Goal: Information Seeking & Learning: Learn about a topic

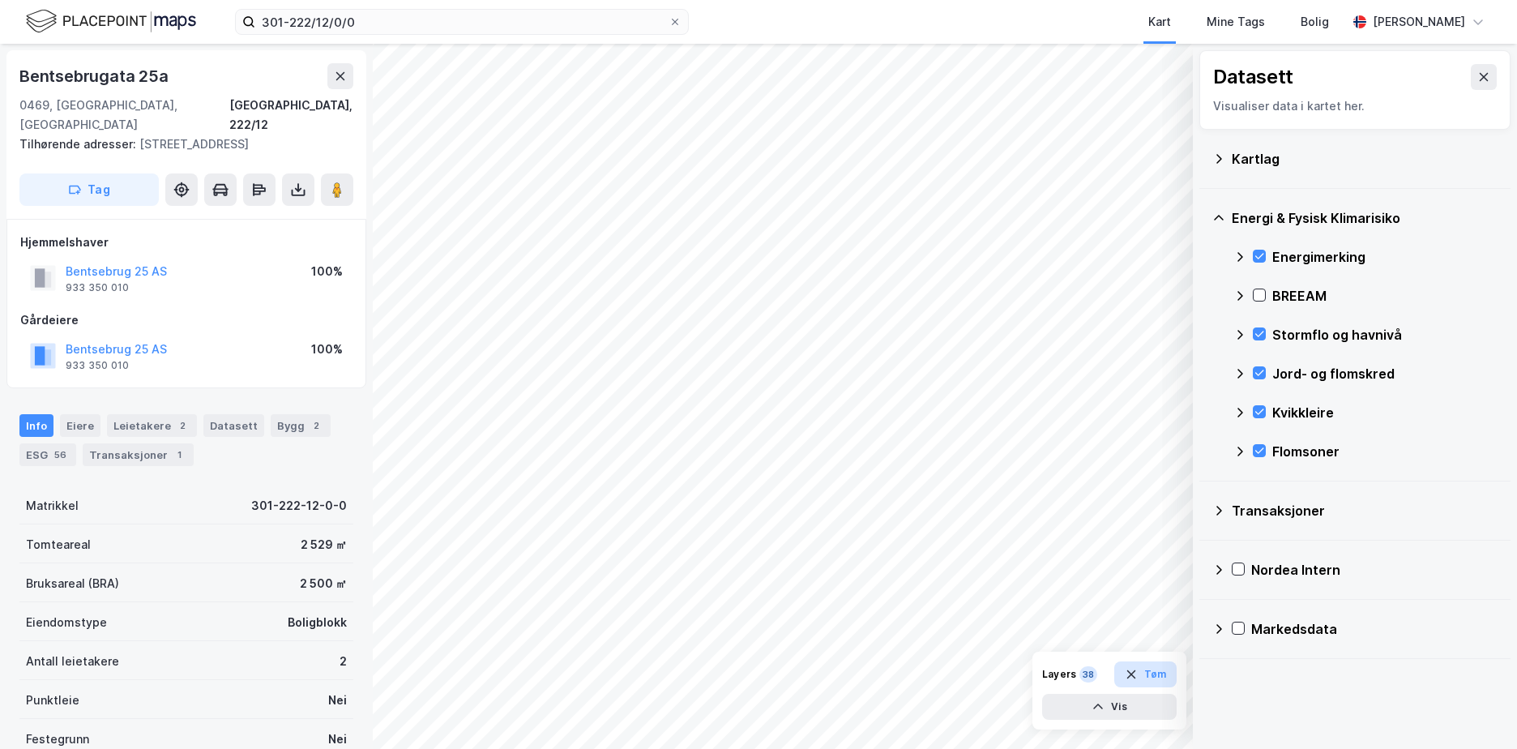
click at [1159, 675] on button "Tøm" at bounding box center [1145, 674] width 62 height 26
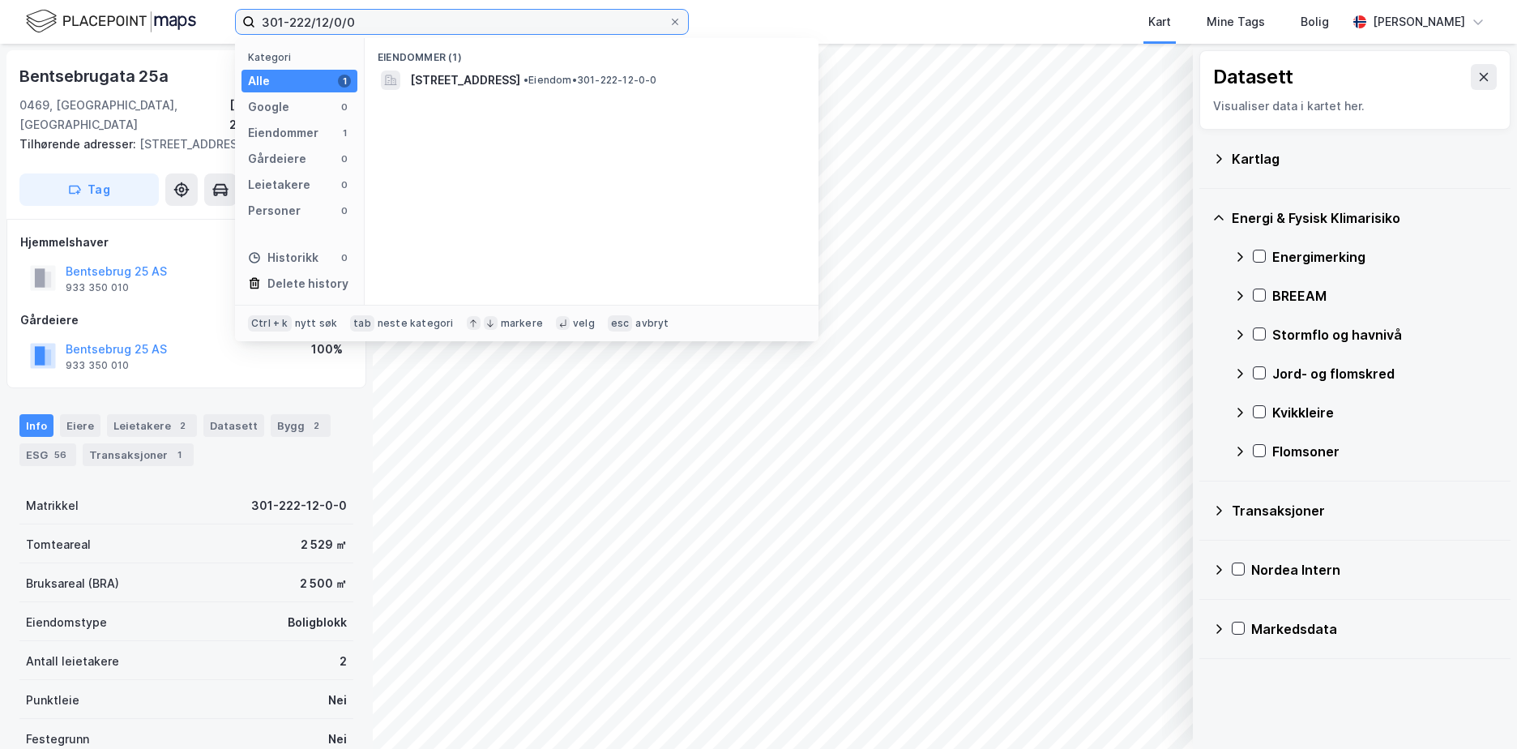
drag, startPoint x: 391, startPoint y: 28, endPoint x: 269, endPoint y: 10, distance: 123.7
click at [247, 13] on label "301-222/12/0/0" at bounding box center [462, 22] width 454 height 26
paste input "1841-61/8"
type input "1841-61/8/0/0"
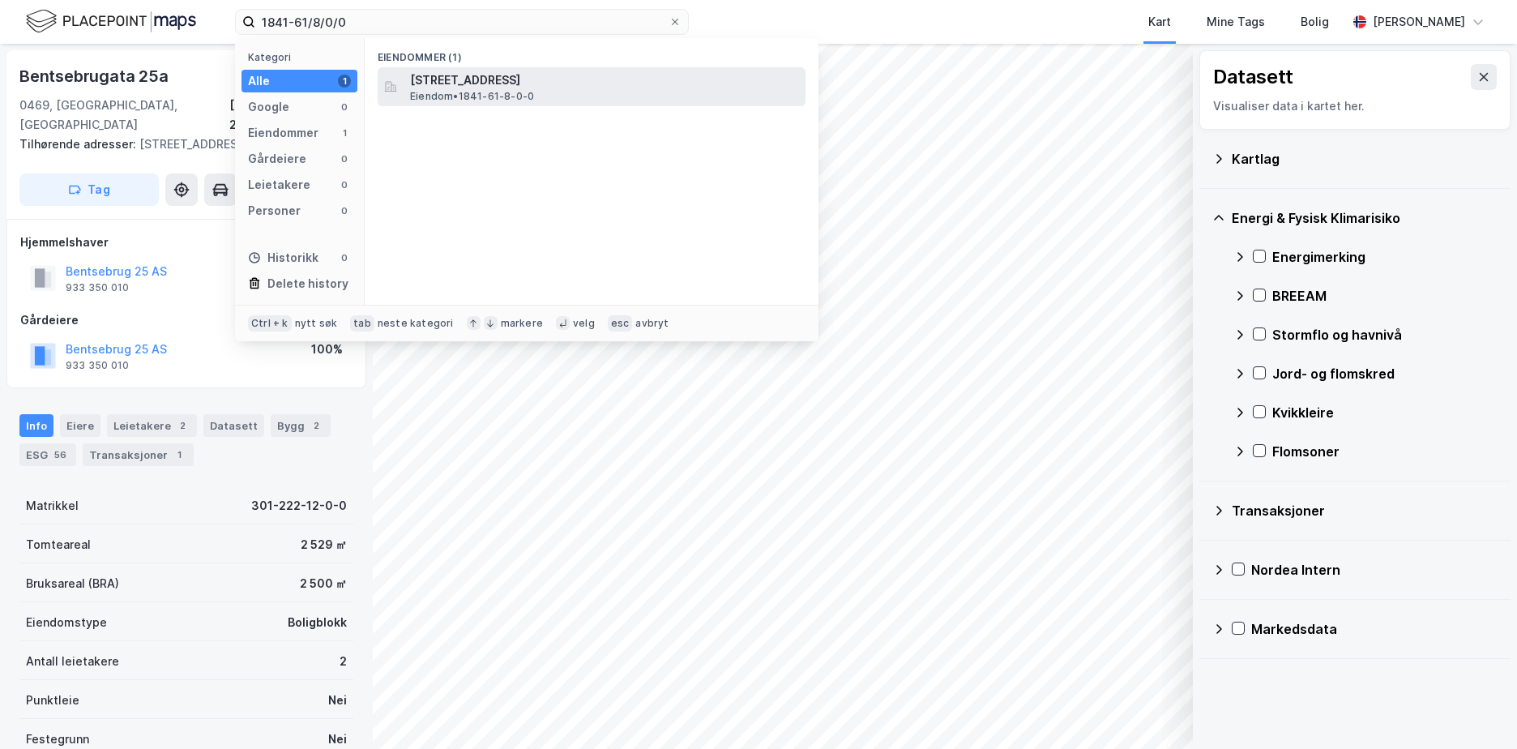
click at [464, 79] on span "[STREET_ADDRESS]" at bounding box center [604, 80] width 389 height 19
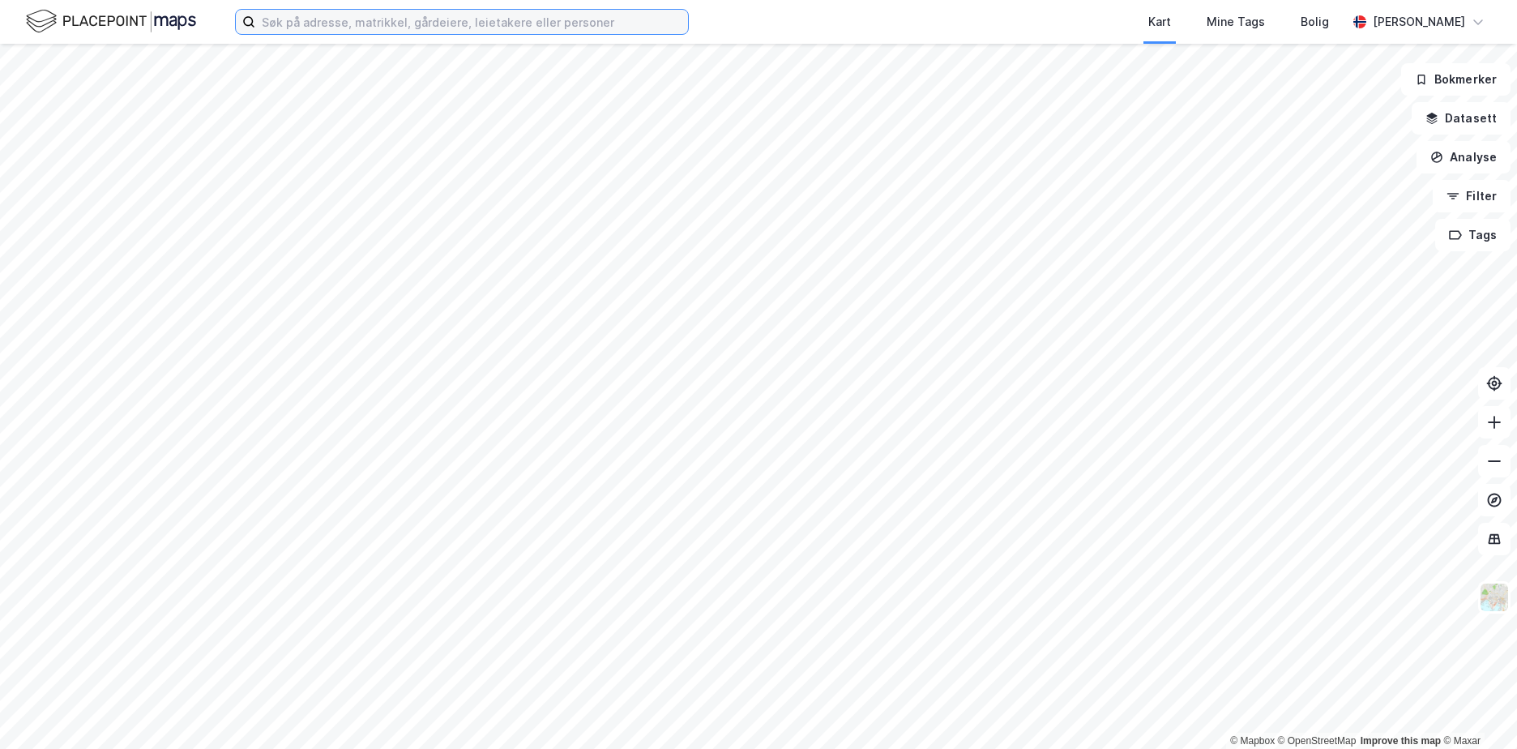
click at [312, 23] on input at bounding box center [471, 22] width 433 height 24
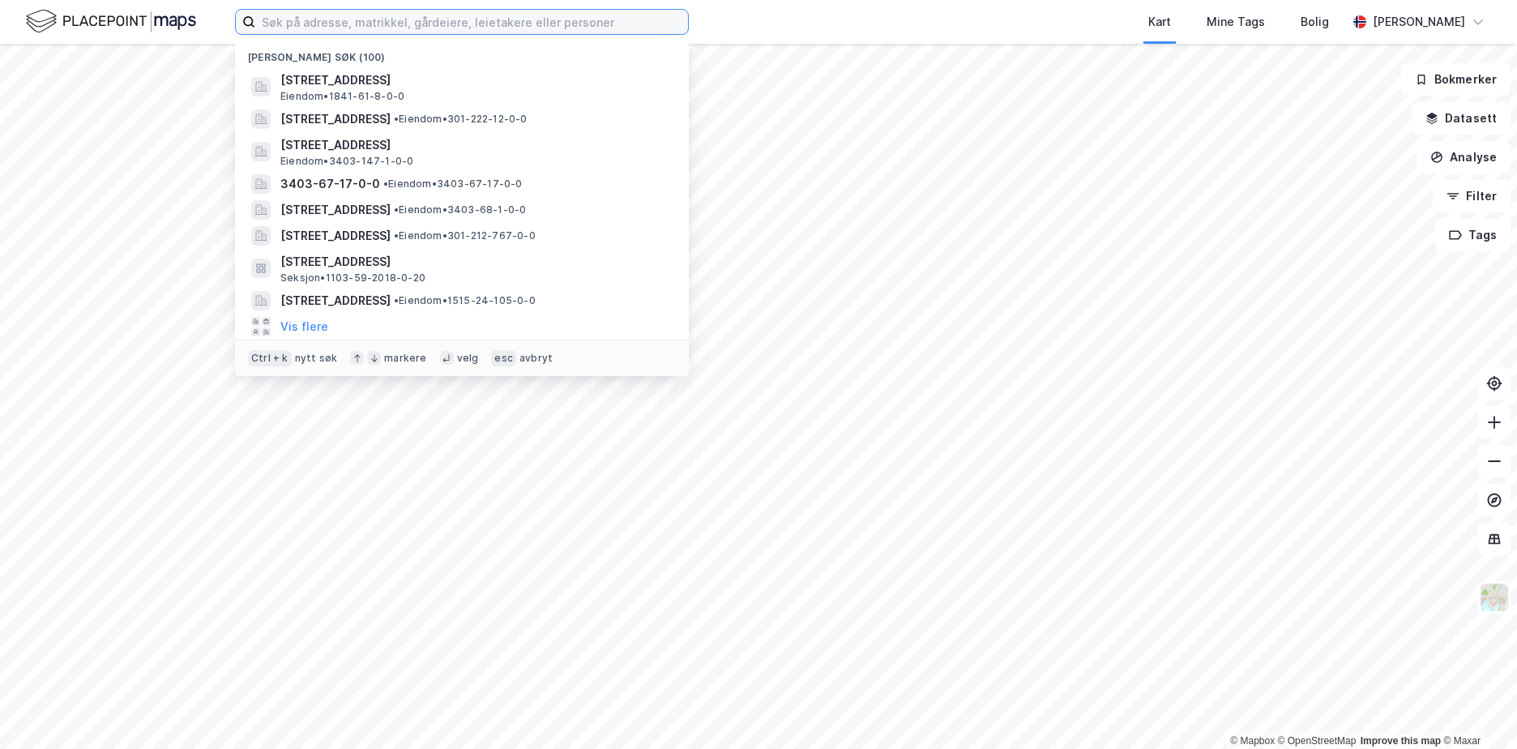
paste input "1841-61/8/0/0"
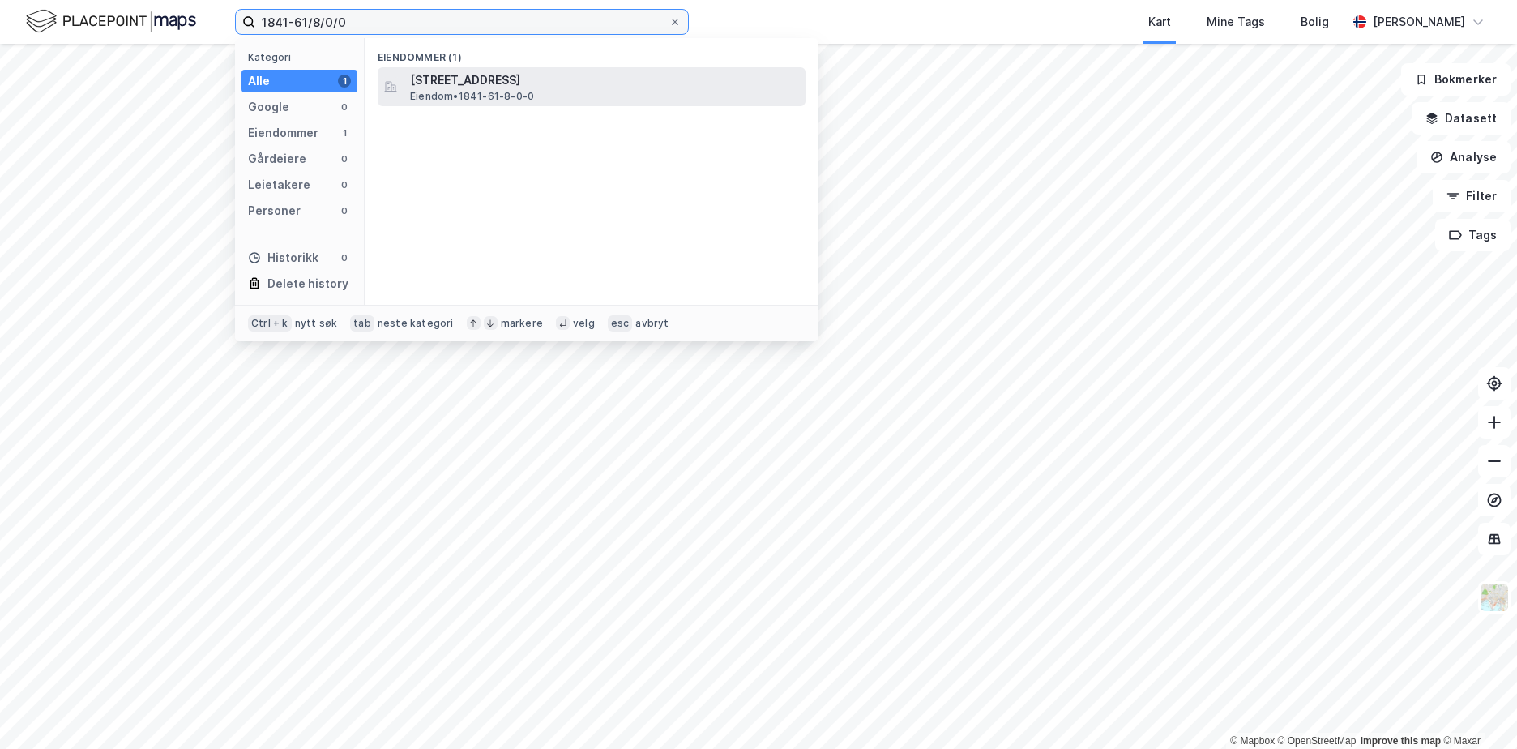
type input "1841-61/8/0/0"
click at [486, 75] on span "[STREET_ADDRESS]" at bounding box center [604, 80] width 389 height 19
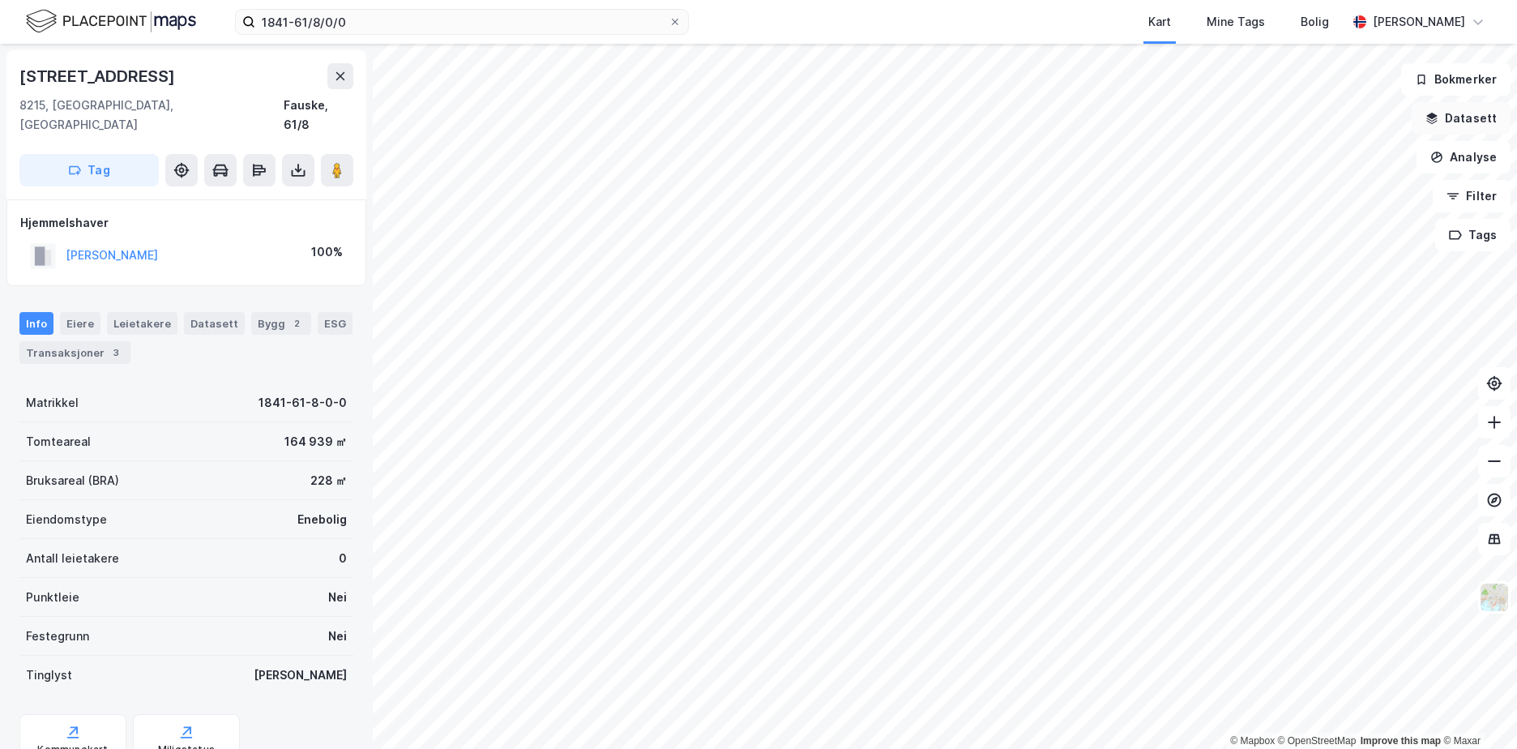
click at [1462, 115] on button "Datasett" at bounding box center [1461, 118] width 99 height 32
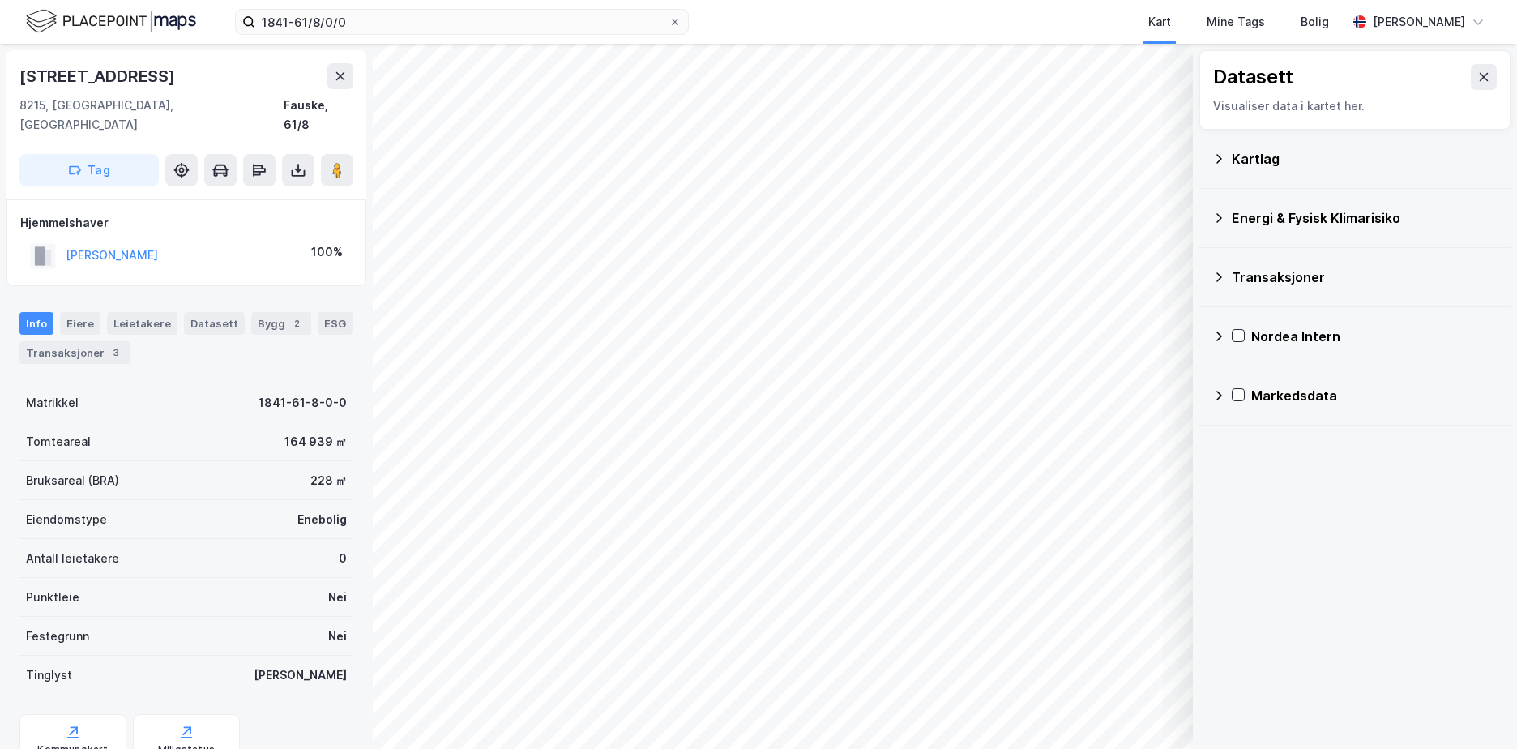
click at [1241, 160] on div "Kartlag" at bounding box center [1365, 158] width 266 height 19
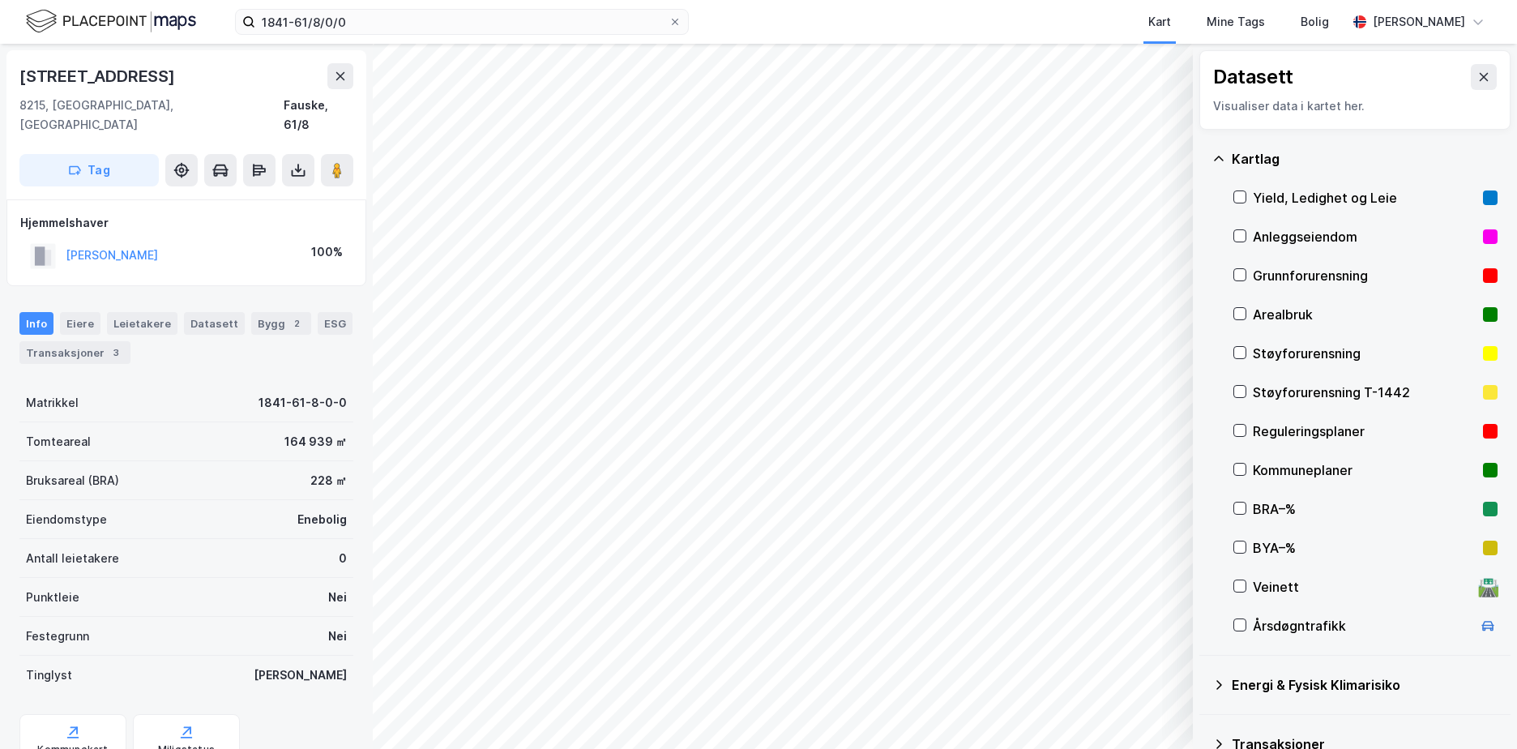
click at [1284, 274] on div "Grunnforurensning" at bounding box center [1365, 275] width 224 height 19
click at [1220, 155] on icon at bounding box center [1218, 158] width 13 height 13
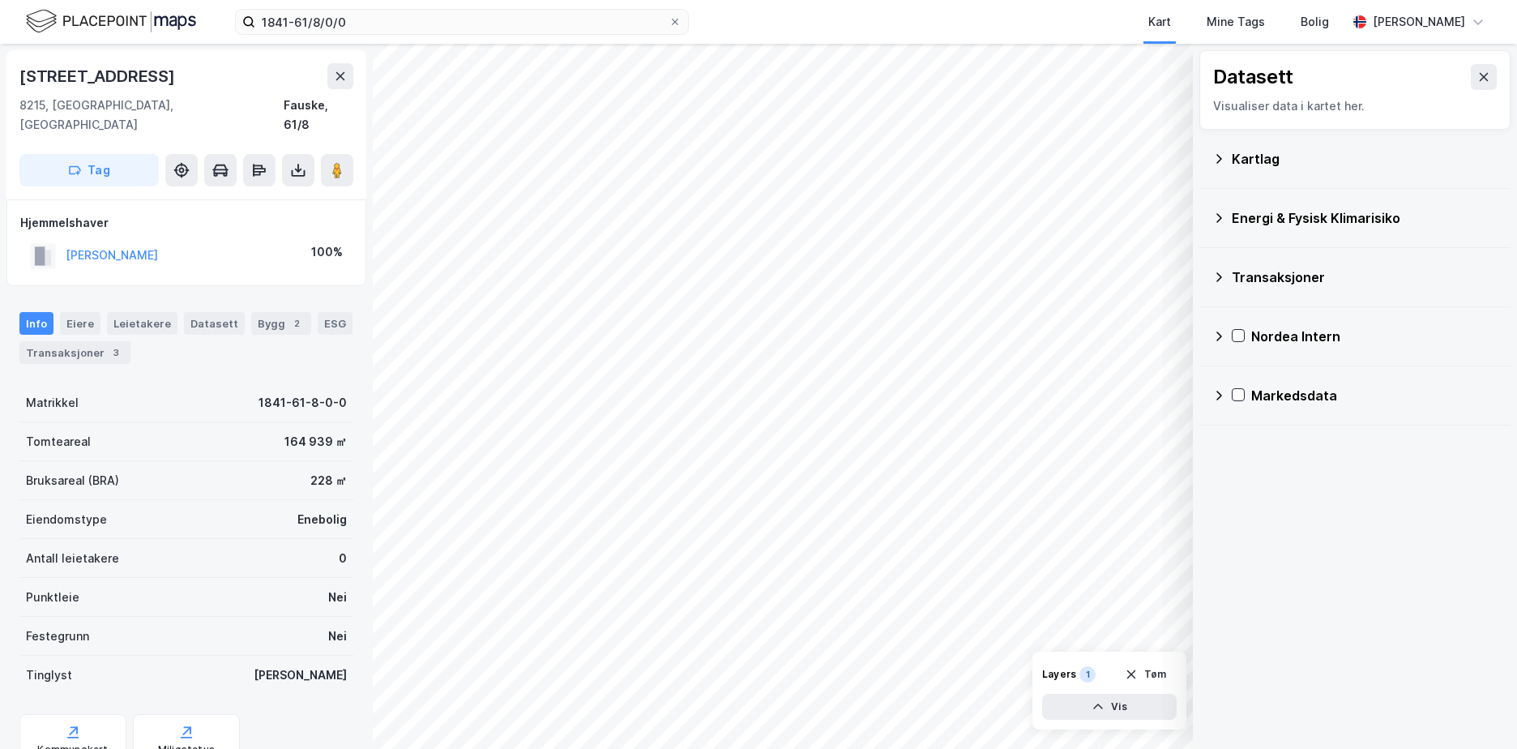
click at [1221, 222] on icon at bounding box center [1218, 218] width 13 height 13
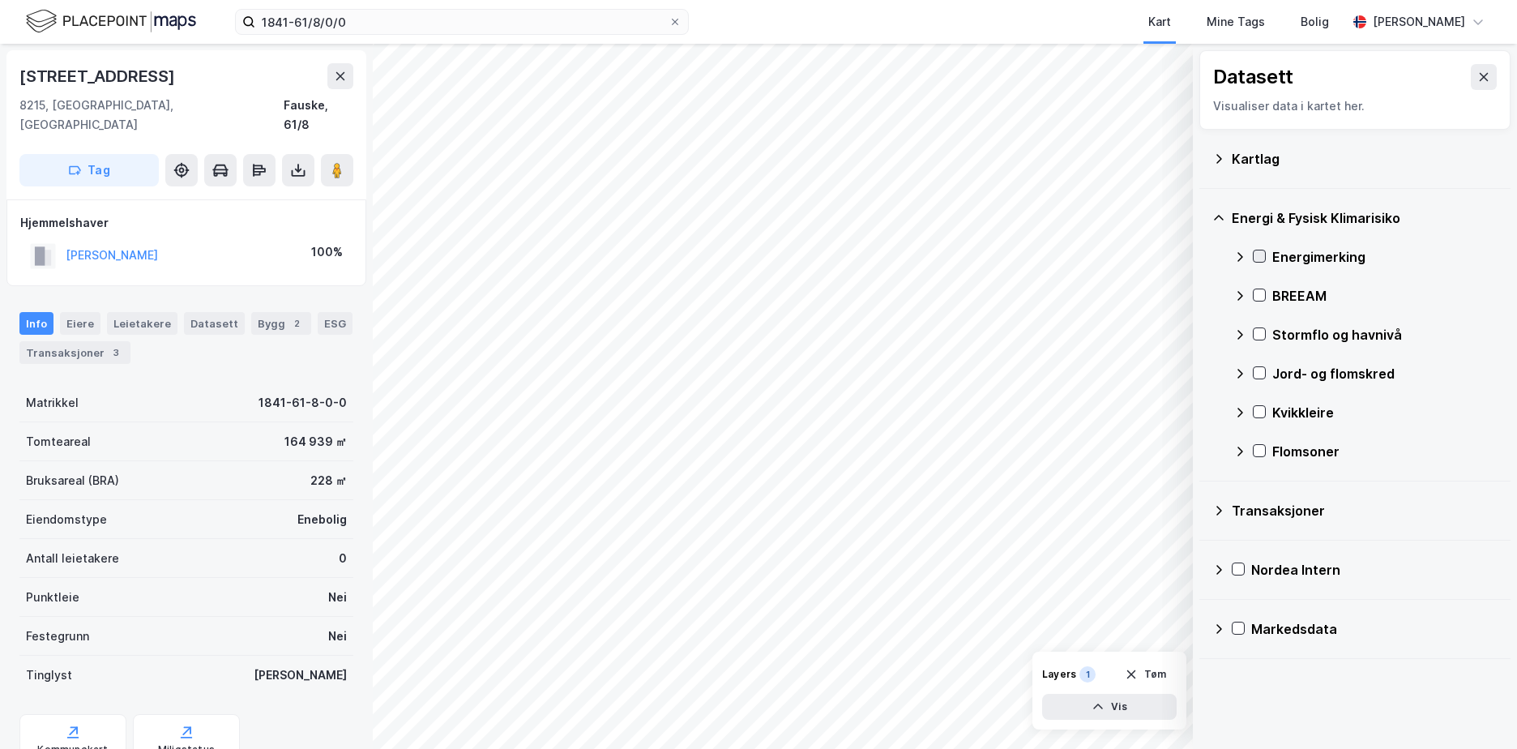
click at [1259, 258] on icon at bounding box center [1259, 255] width 11 height 11
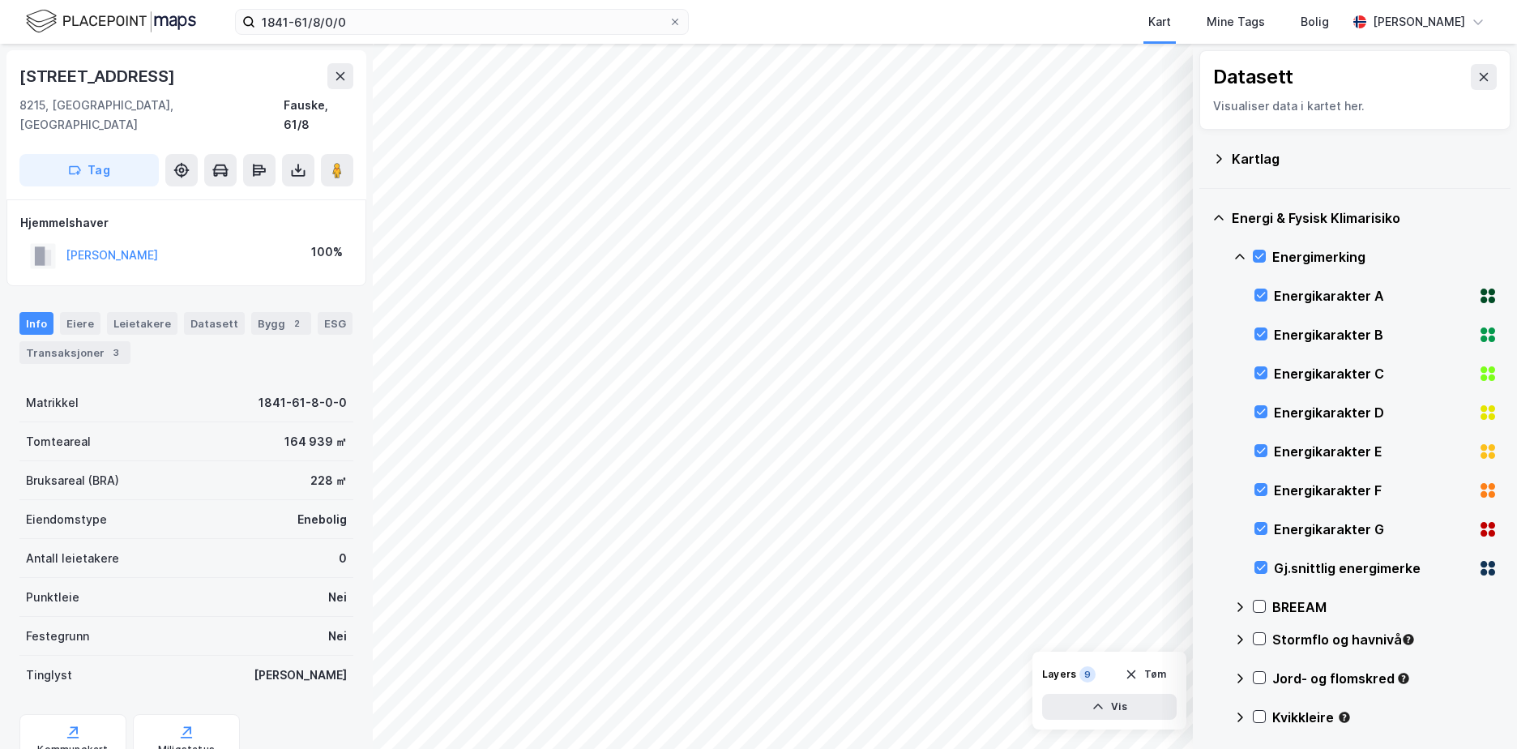
click at [1242, 254] on icon at bounding box center [1239, 256] width 13 height 13
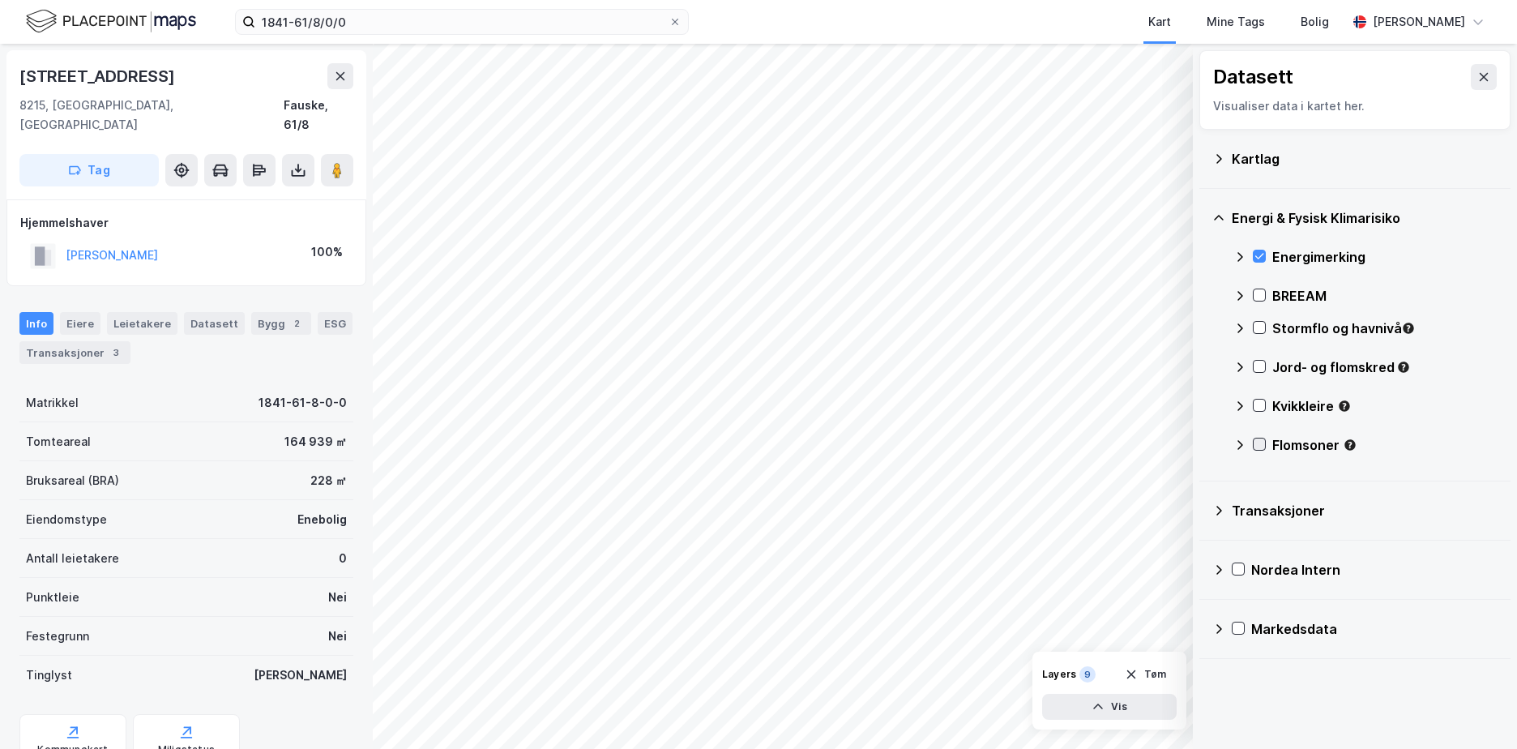
click at [1259, 444] on icon at bounding box center [1259, 443] width 11 height 11
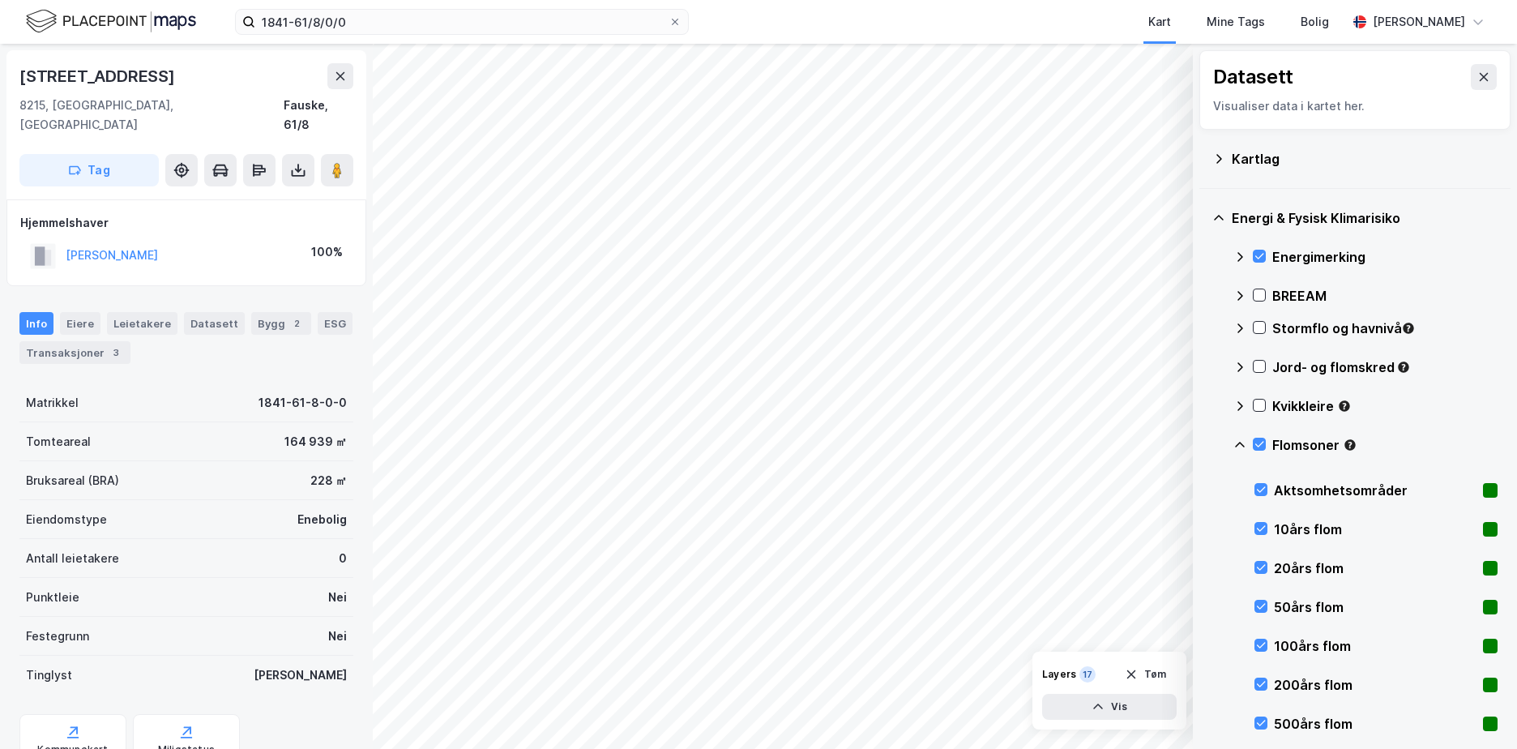
click at [1237, 441] on icon at bounding box center [1239, 444] width 13 height 13
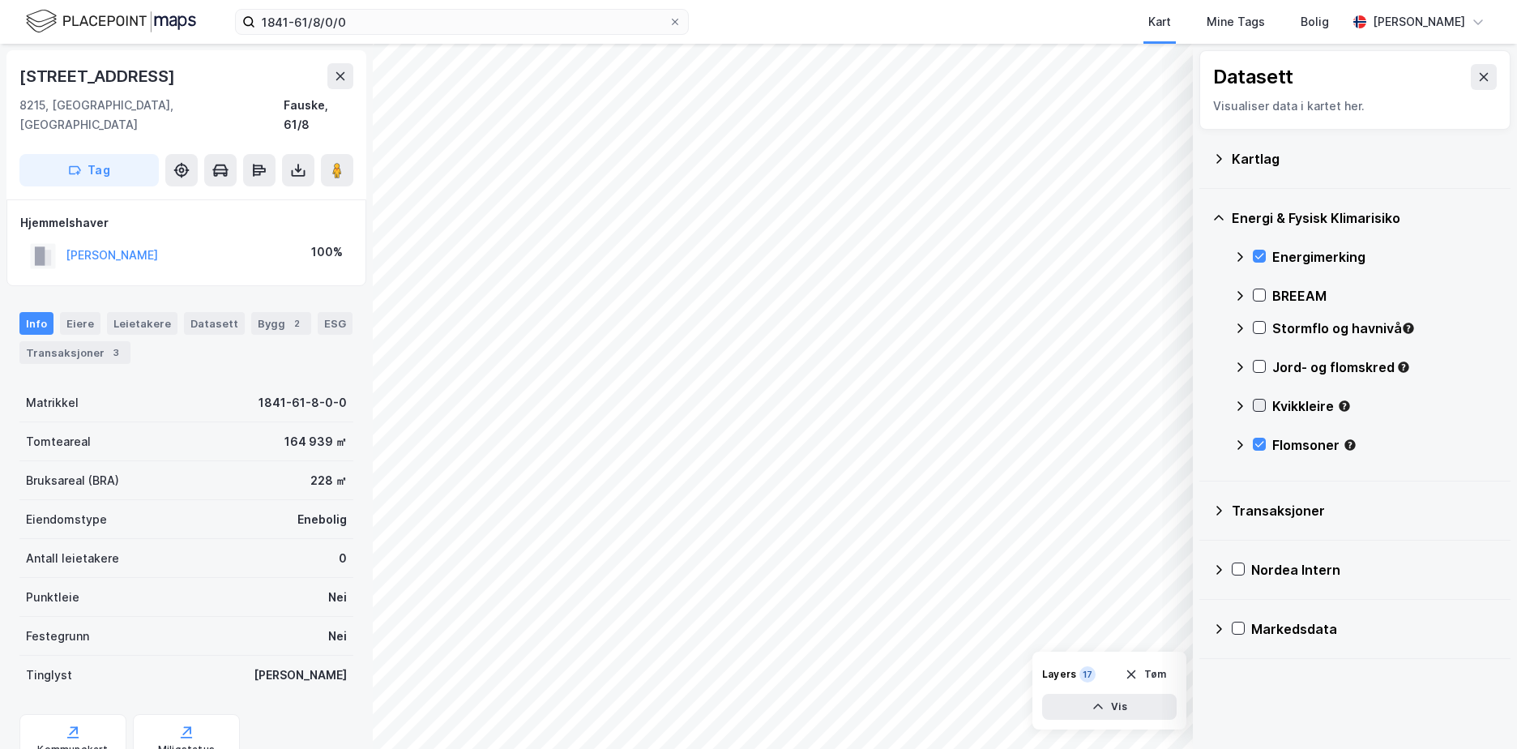
click at [1259, 410] on icon at bounding box center [1259, 405] width 11 height 11
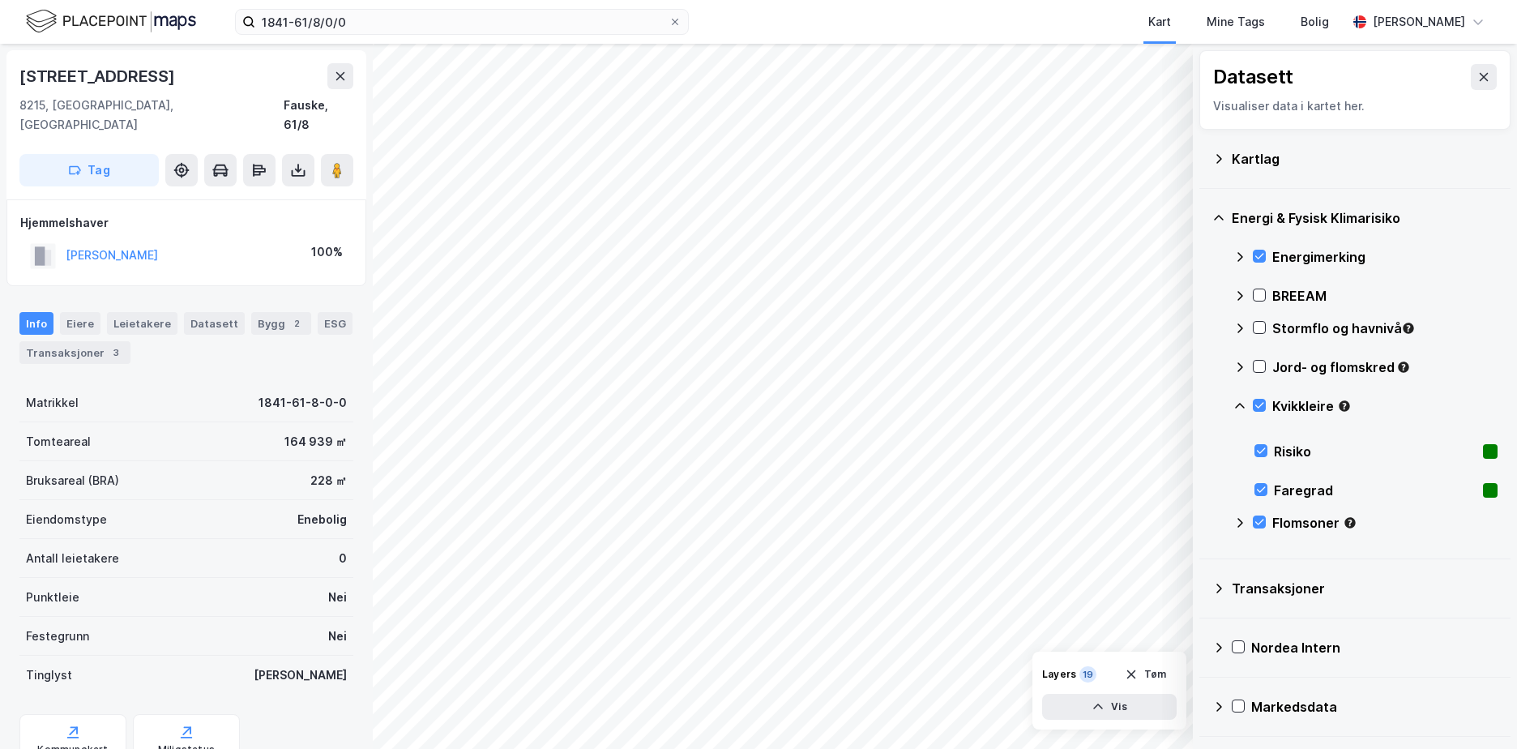
click at [1241, 405] on icon at bounding box center [1240, 406] width 10 height 6
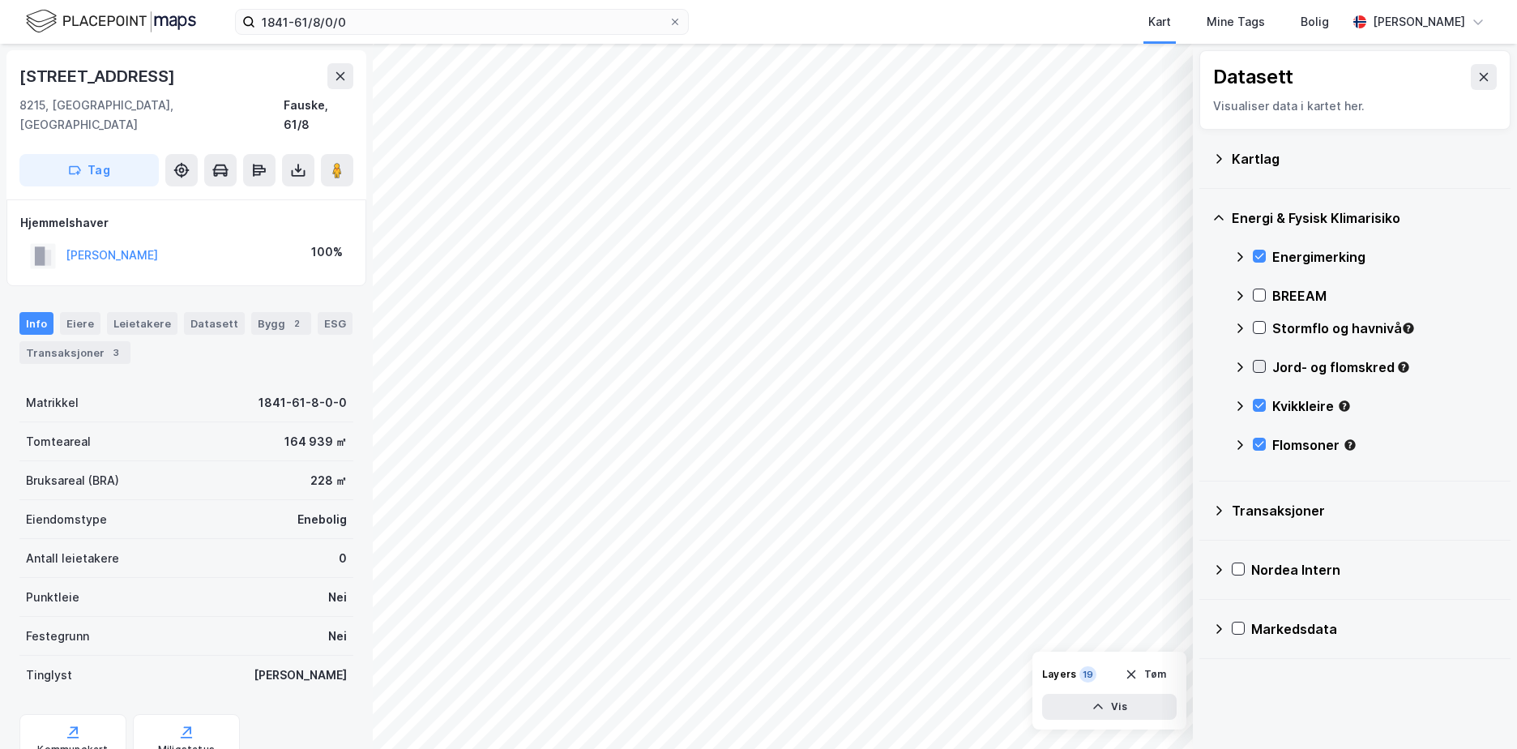
click at [1259, 367] on icon at bounding box center [1259, 366] width 11 height 11
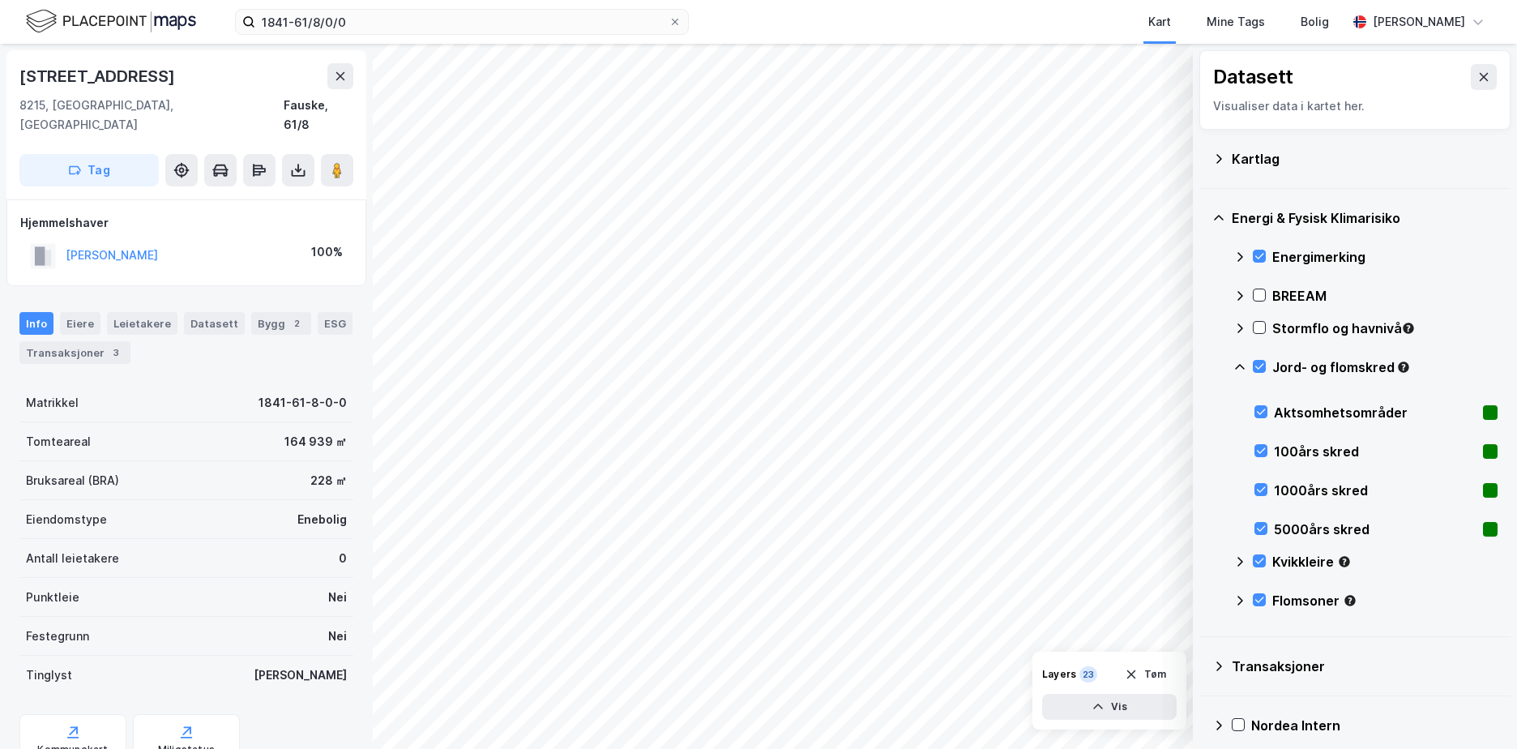
click at [1241, 365] on icon at bounding box center [1240, 367] width 10 height 6
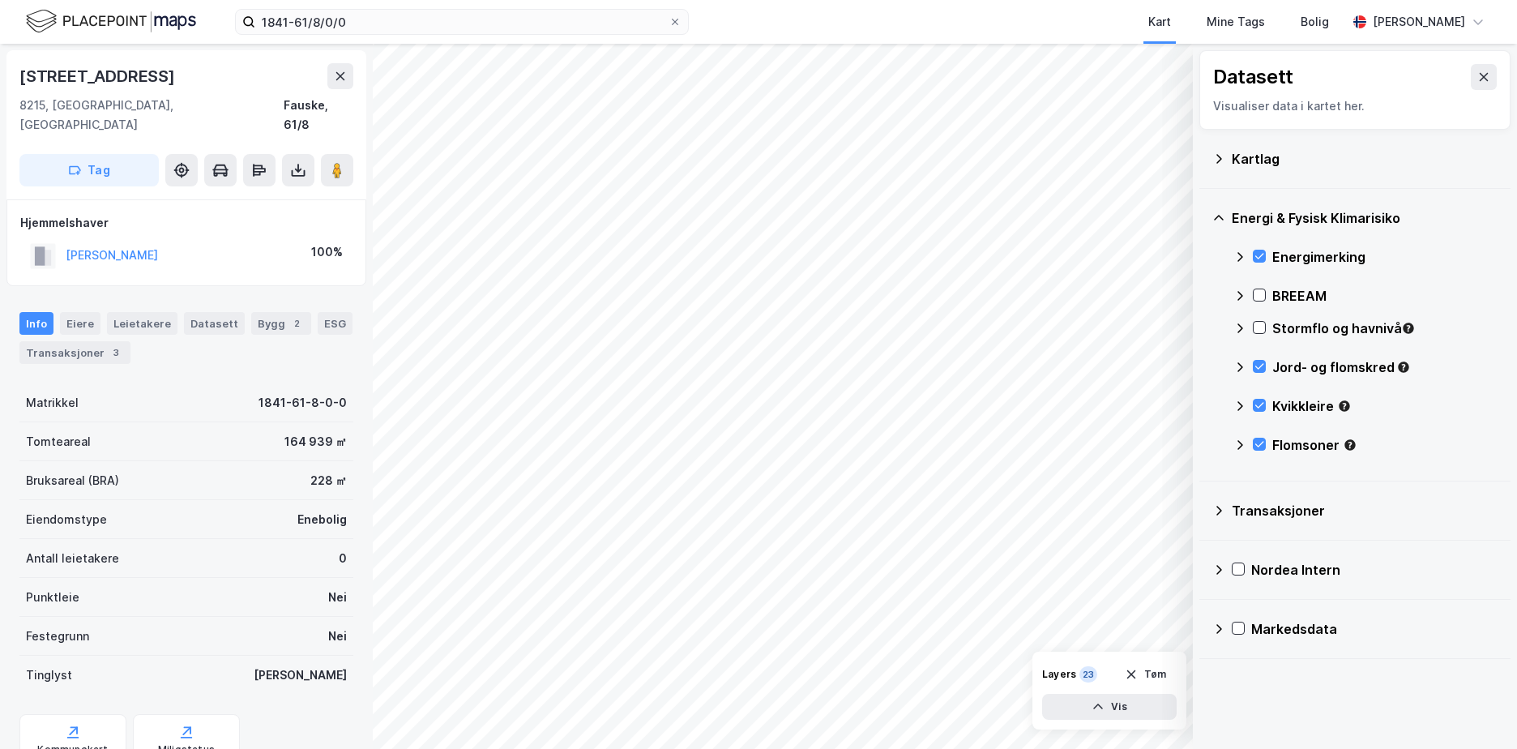
click at [1256, 320] on div "Stormflo og havnivå" at bounding box center [1365, 334] width 264 height 39
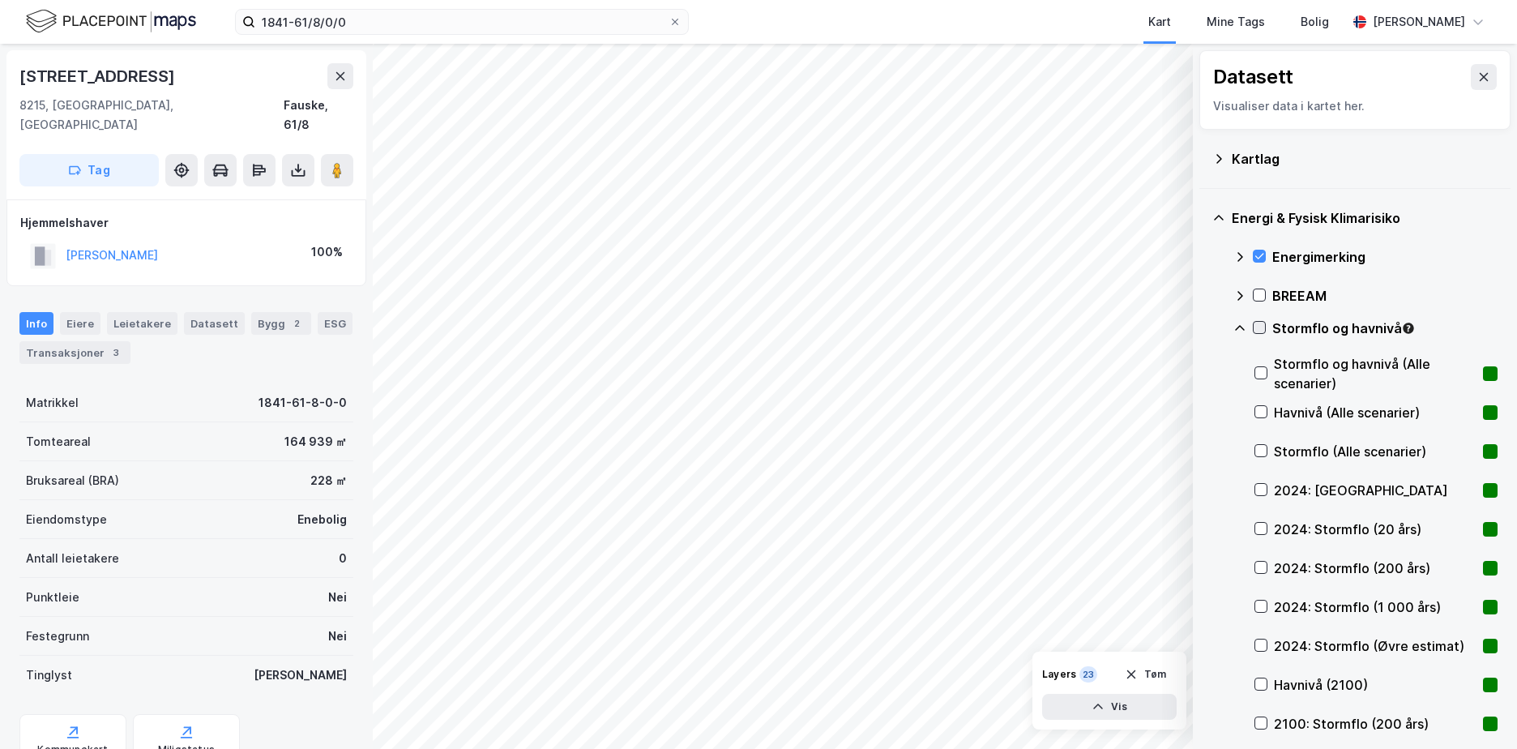
click at [1254, 324] on icon at bounding box center [1259, 327] width 11 height 11
click at [1259, 330] on icon at bounding box center [1259, 328] width 9 height 6
click at [1261, 410] on icon at bounding box center [1260, 411] width 11 height 11
click at [1257, 526] on icon at bounding box center [1260, 528] width 11 height 11
click at [1266, 568] on icon at bounding box center [1260, 567] width 11 height 11
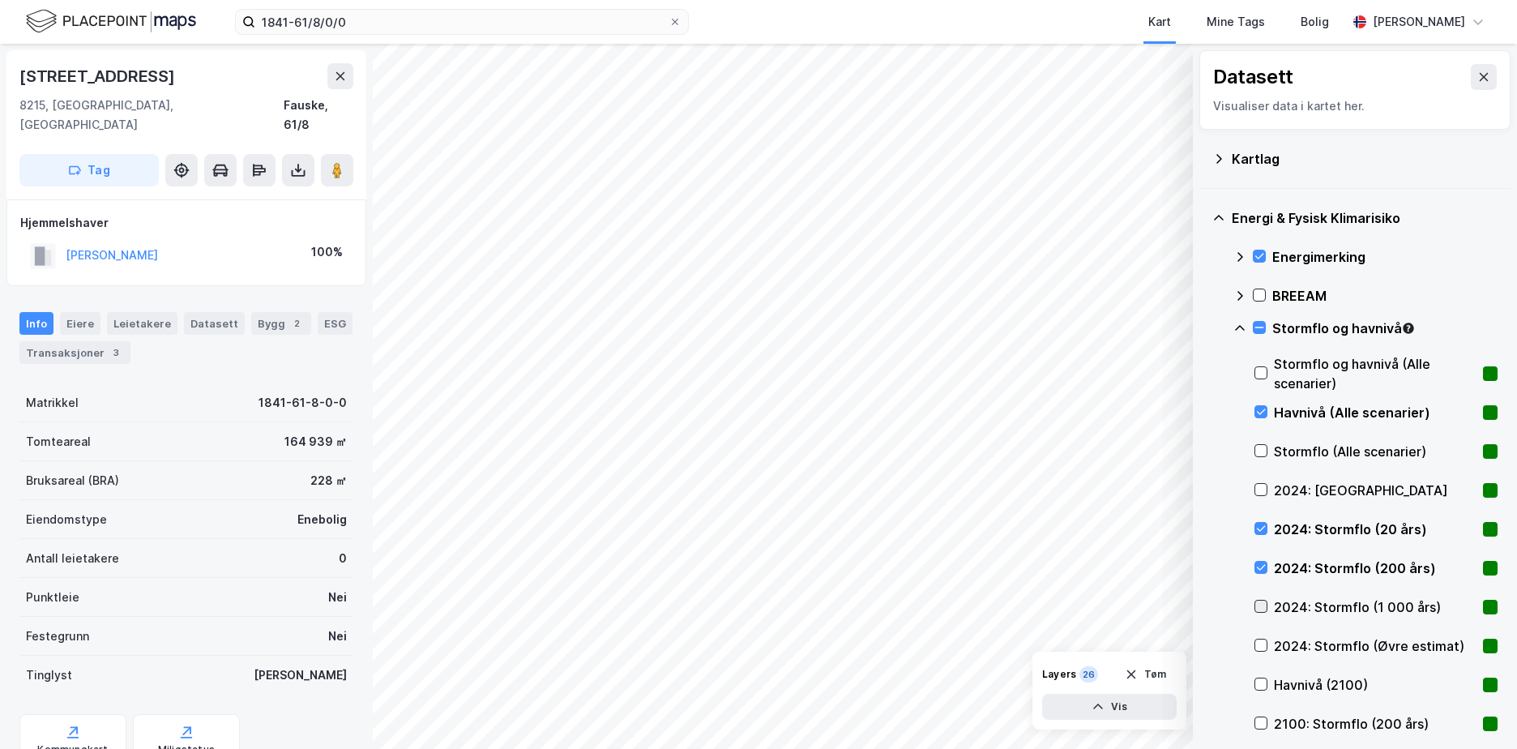
click at [1263, 600] on icon at bounding box center [1260, 605] width 11 height 11
click at [1259, 640] on icon at bounding box center [1260, 644] width 11 height 11
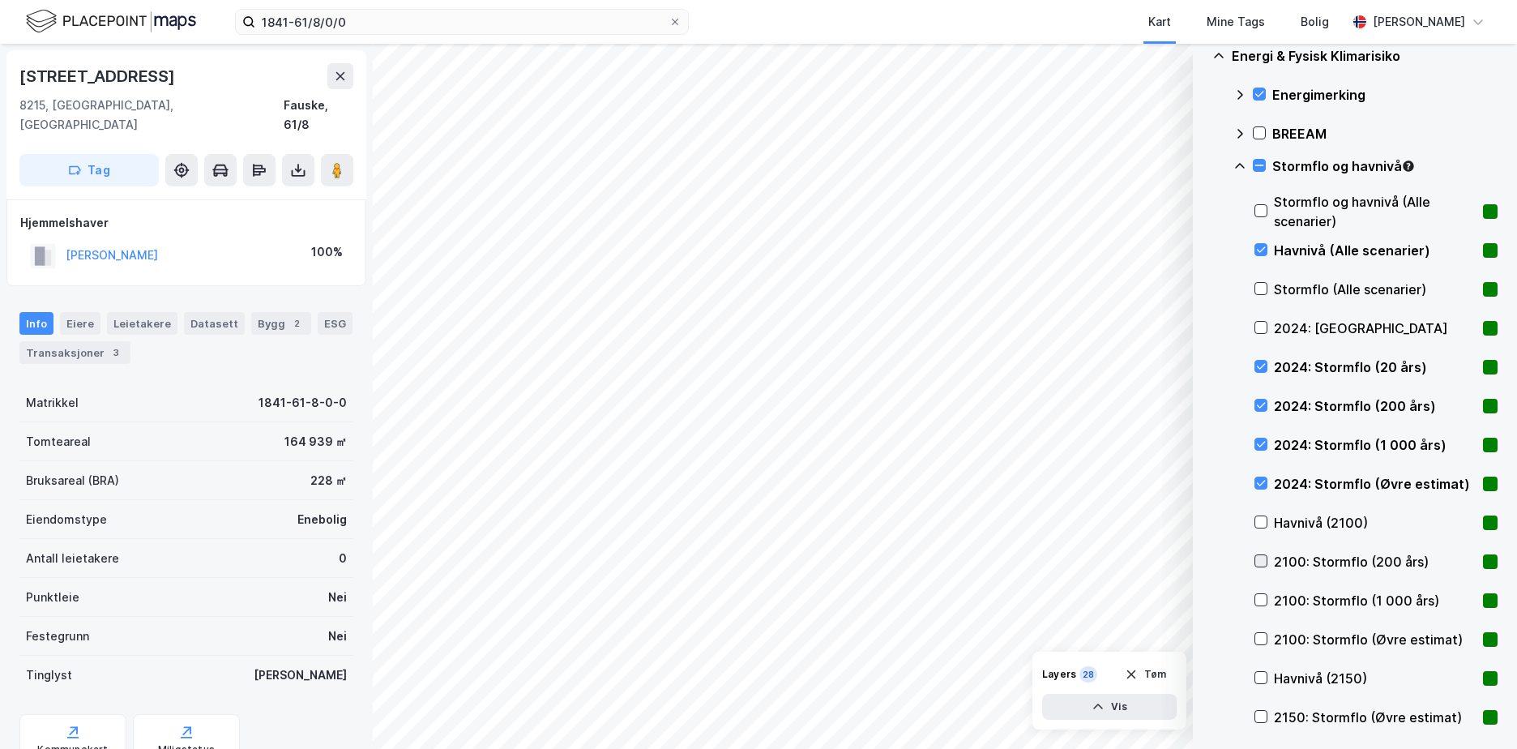
click at [1259, 560] on icon at bounding box center [1260, 560] width 11 height 11
click at [1263, 596] on icon at bounding box center [1260, 599] width 11 height 11
click at [1263, 639] on icon at bounding box center [1261, 639] width 9 height 6
click at [1239, 160] on icon at bounding box center [1239, 166] width 13 height 13
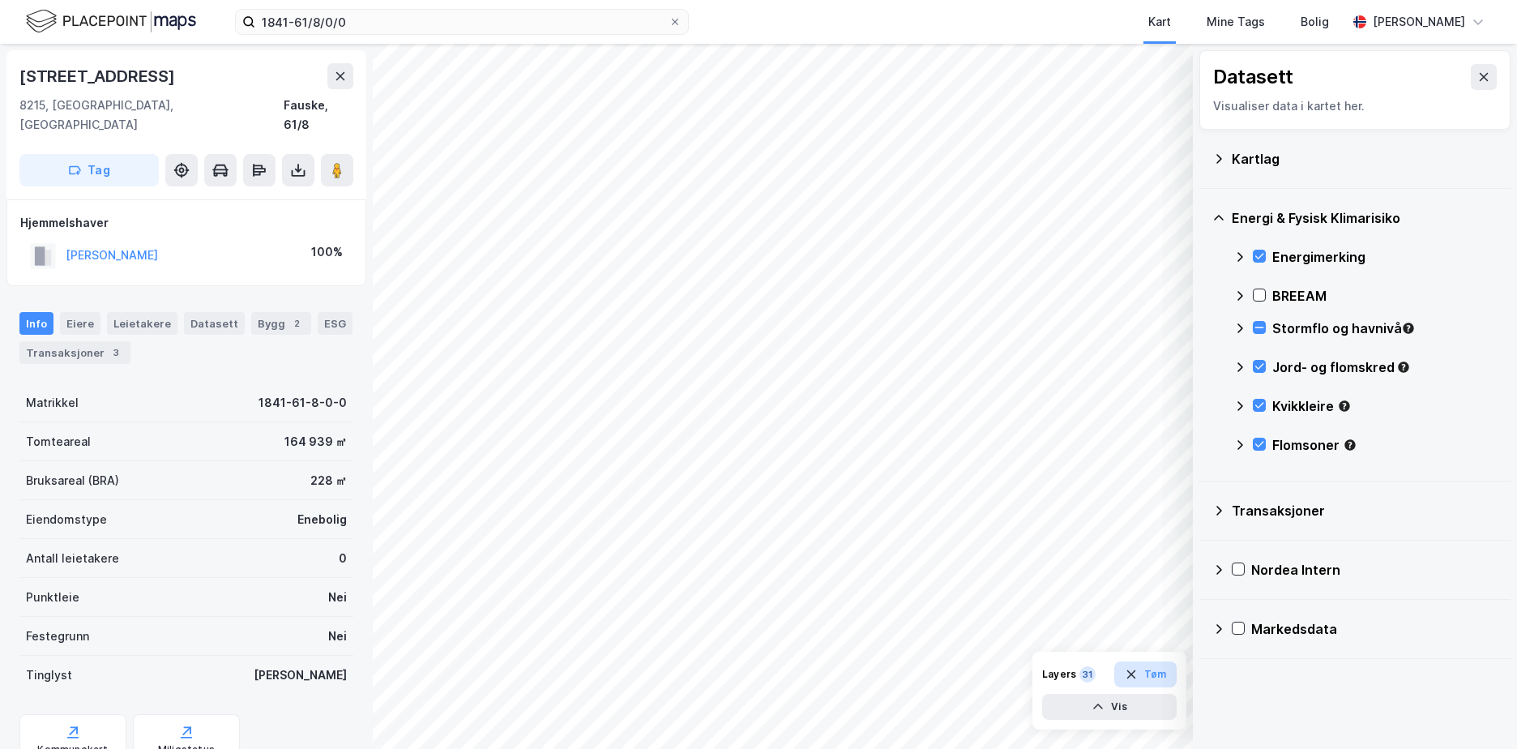
click at [1143, 671] on button "Tøm" at bounding box center [1145, 674] width 62 height 26
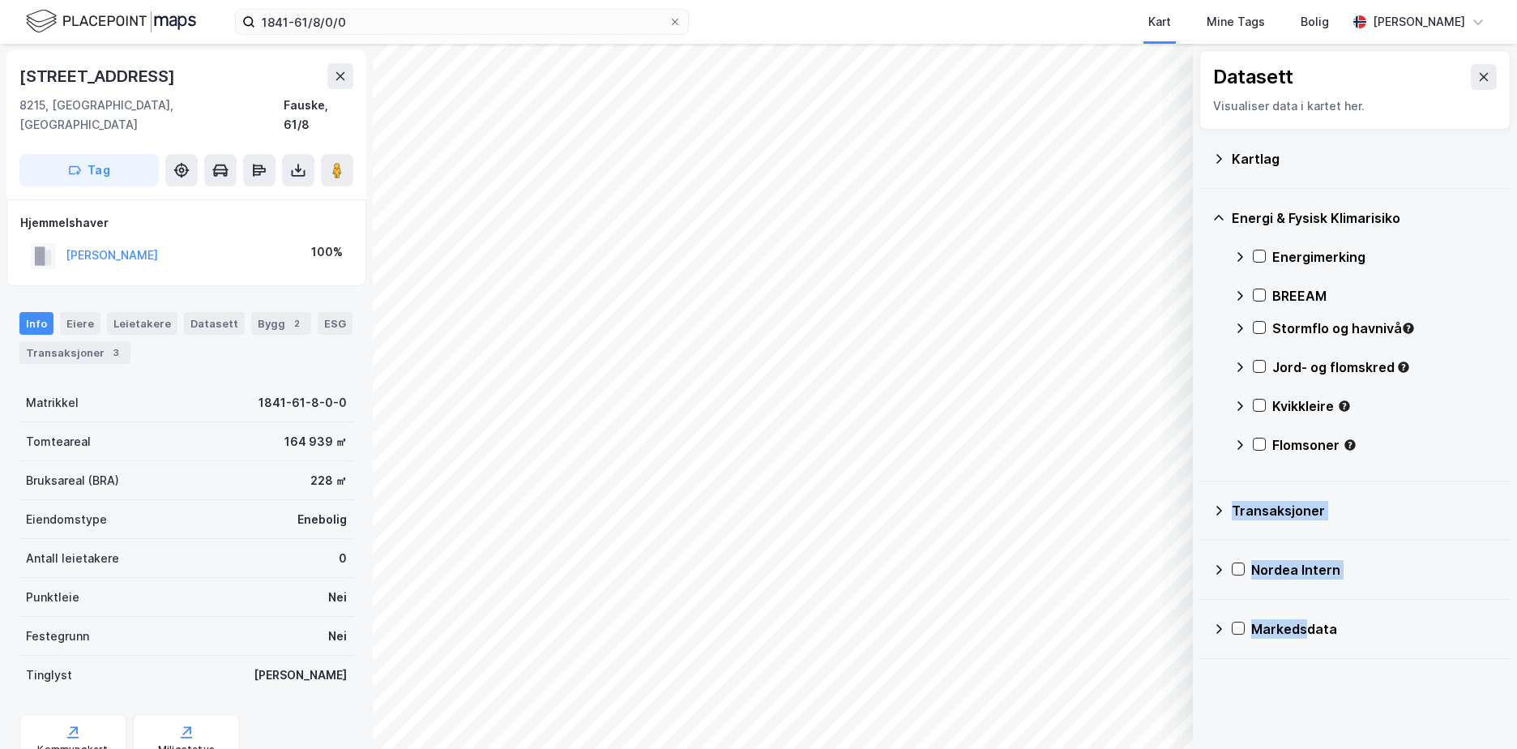
drag, startPoint x: 1308, startPoint y: 680, endPoint x: 1370, endPoint y: 444, distance: 243.7
click at [1370, 444] on div "Datasett Visualiser data i kartet her. Kartlag Energi & Fysisk Klimarisiko Ener…" at bounding box center [1355, 396] width 324 height 705
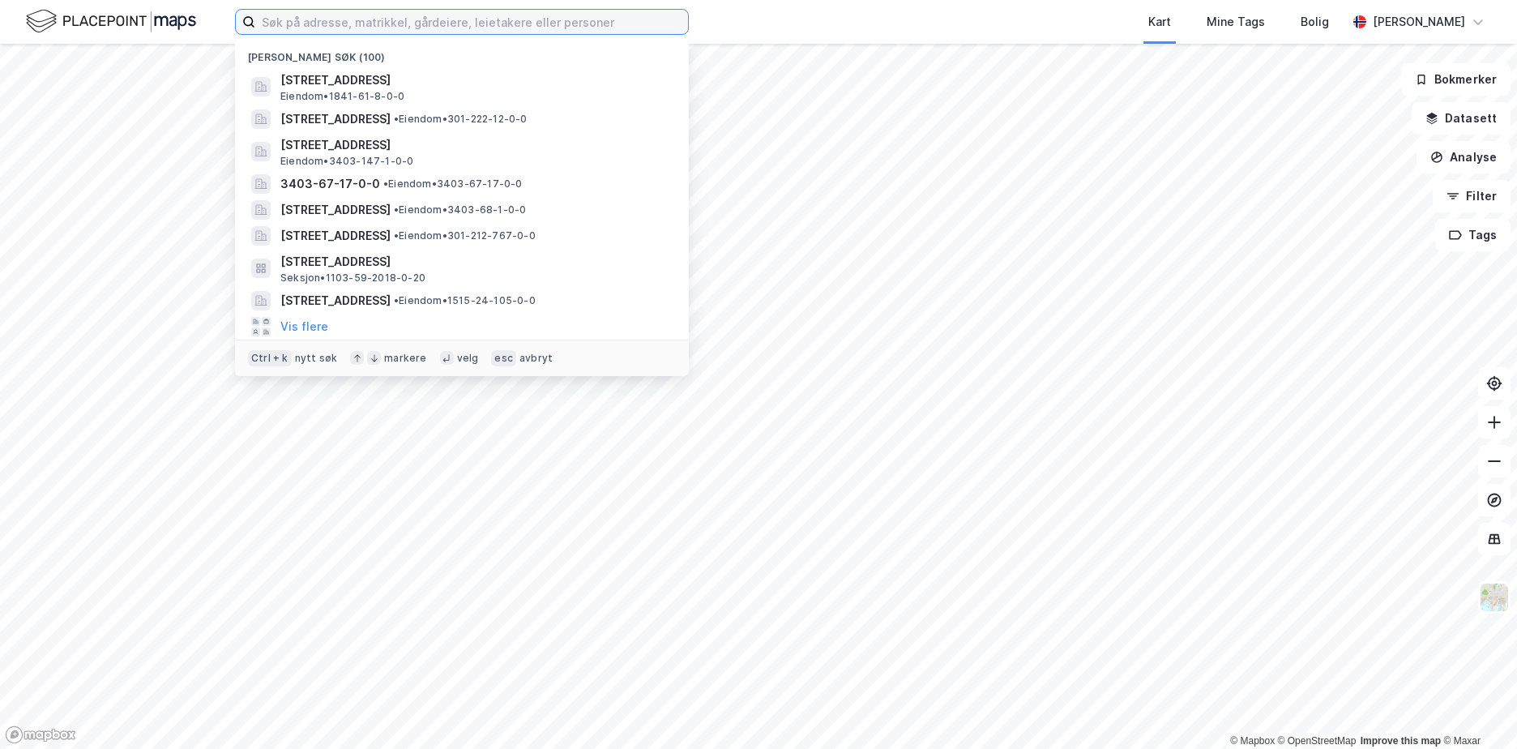
click at [283, 23] on input at bounding box center [471, 22] width 433 height 24
paste input "0301/40/70//3"
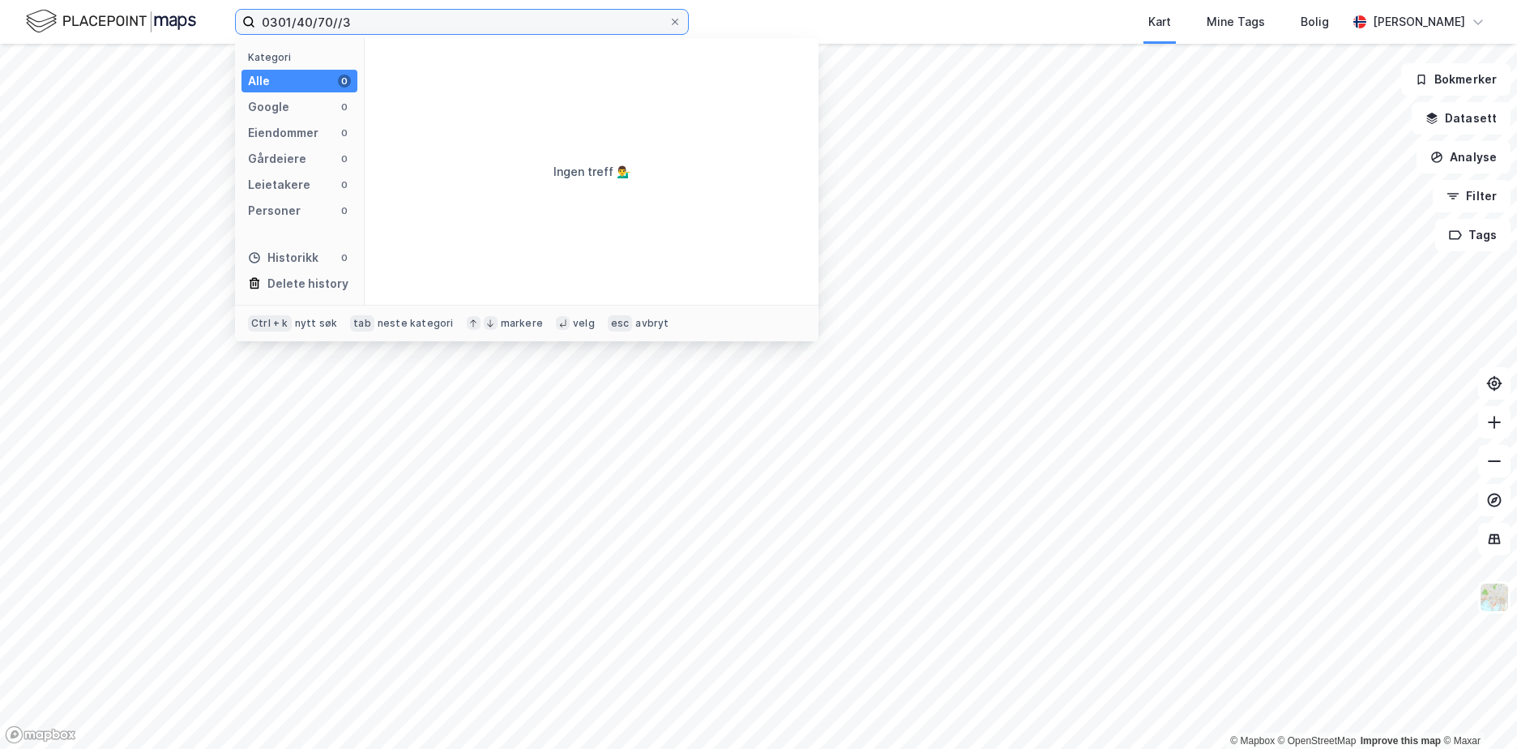
click at [335, 20] on input "0301/40/70//3" at bounding box center [461, 22] width 413 height 24
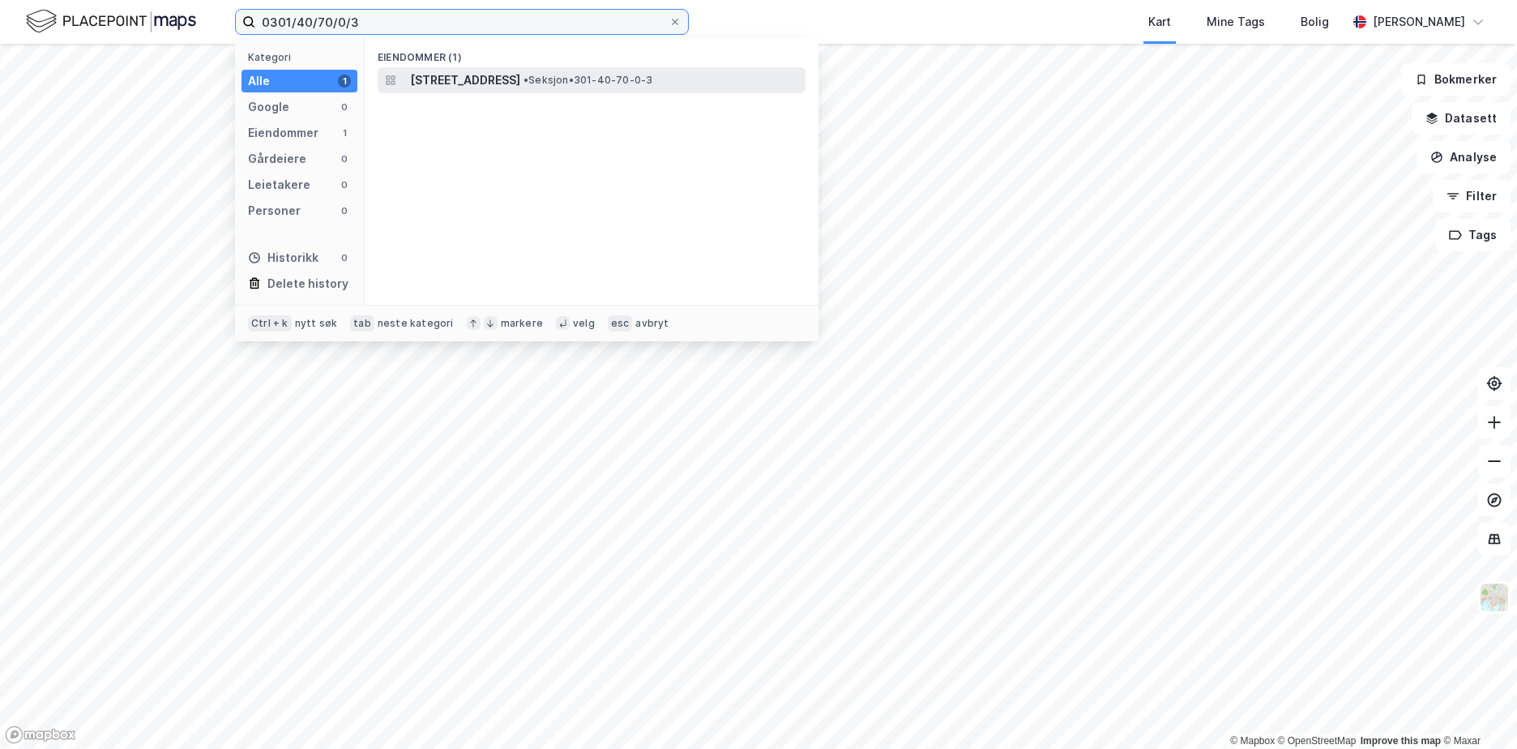
type input "0301/40/70/0/3"
click at [519, 79] on span "[STREET_ADDRESS]" at bounding box center [465, 80] width 110 height 19
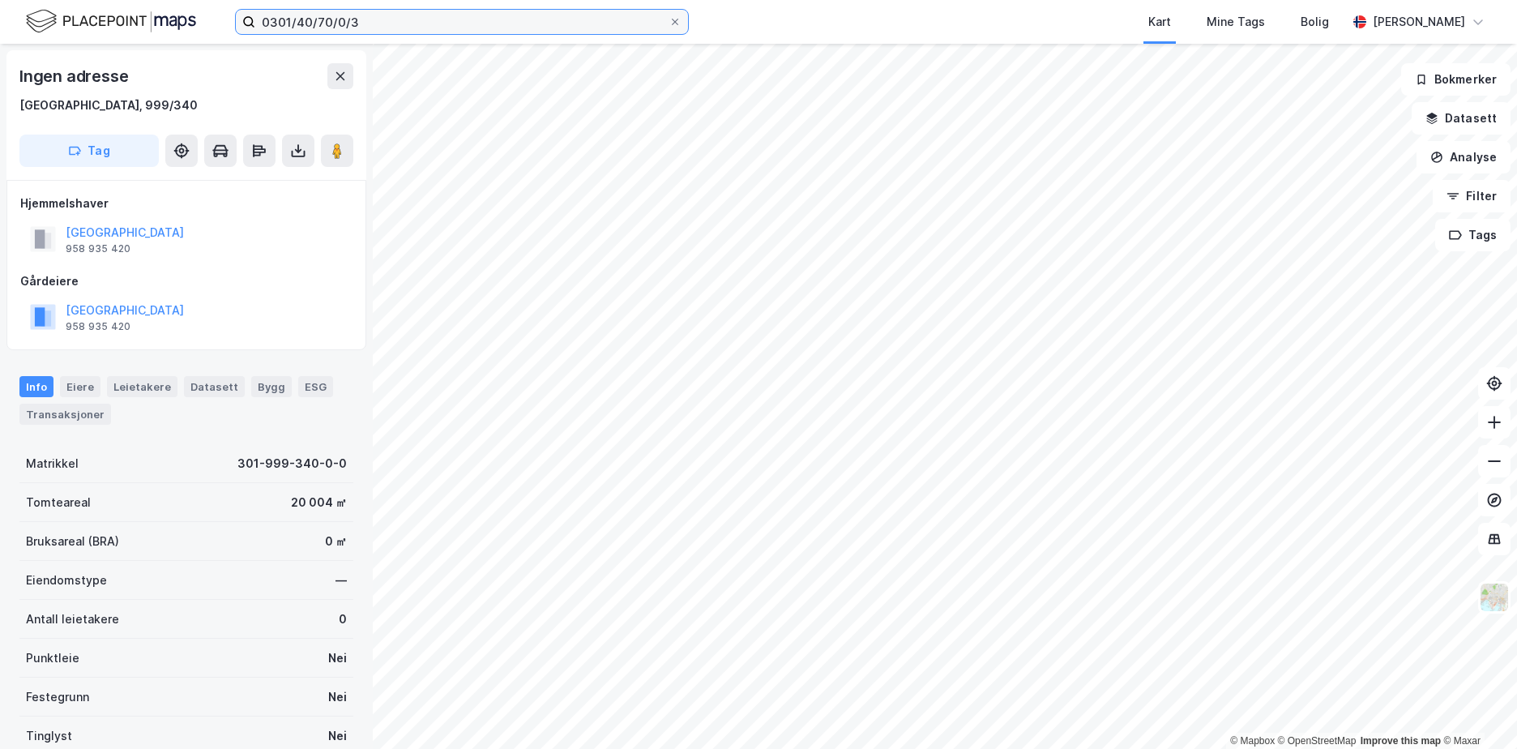
click at [481, 15] on input "0301/40/70/0/3" at bounding box center [461, 22] width 413 height 24
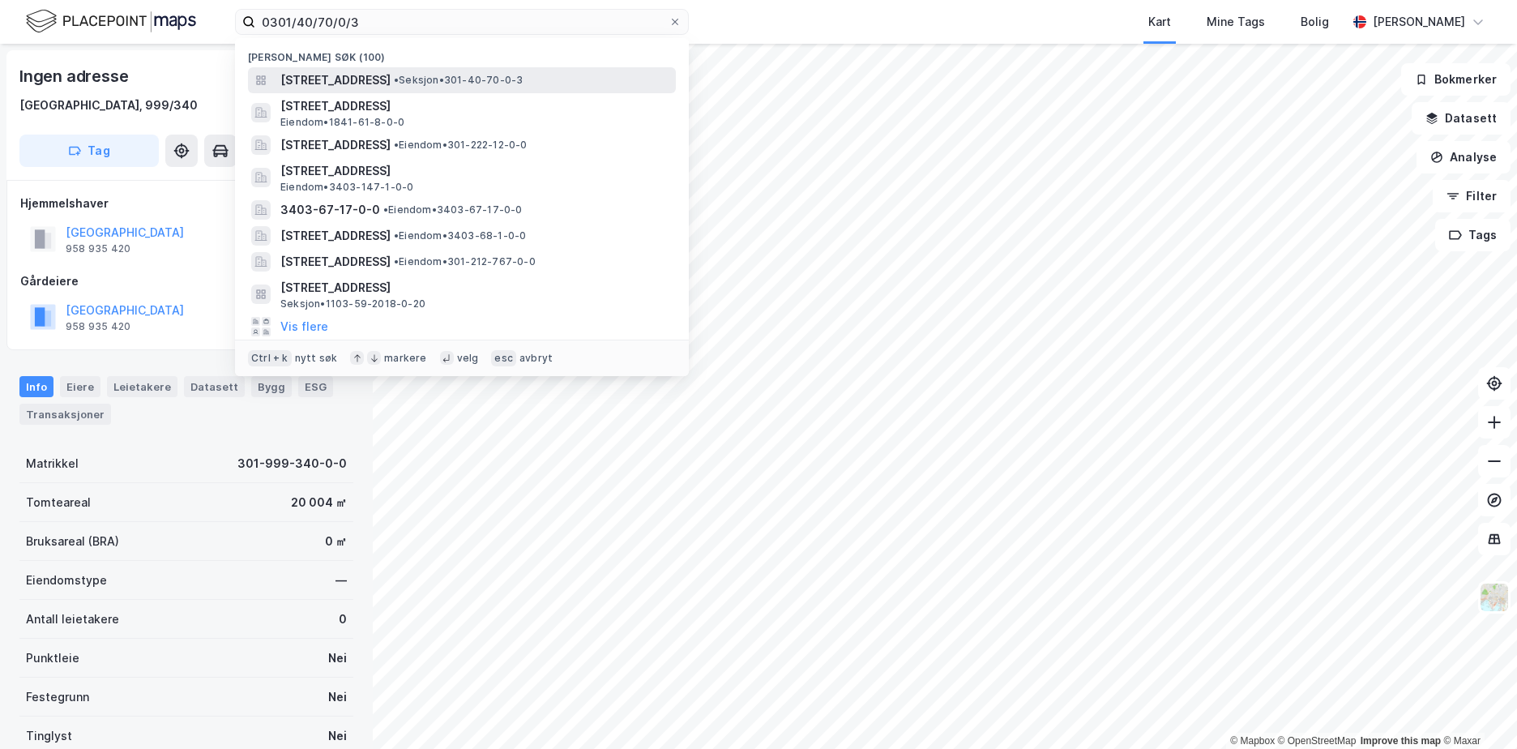
click at [399, 78] on span "•" at bounding box center [396, 80] width 5 height 12
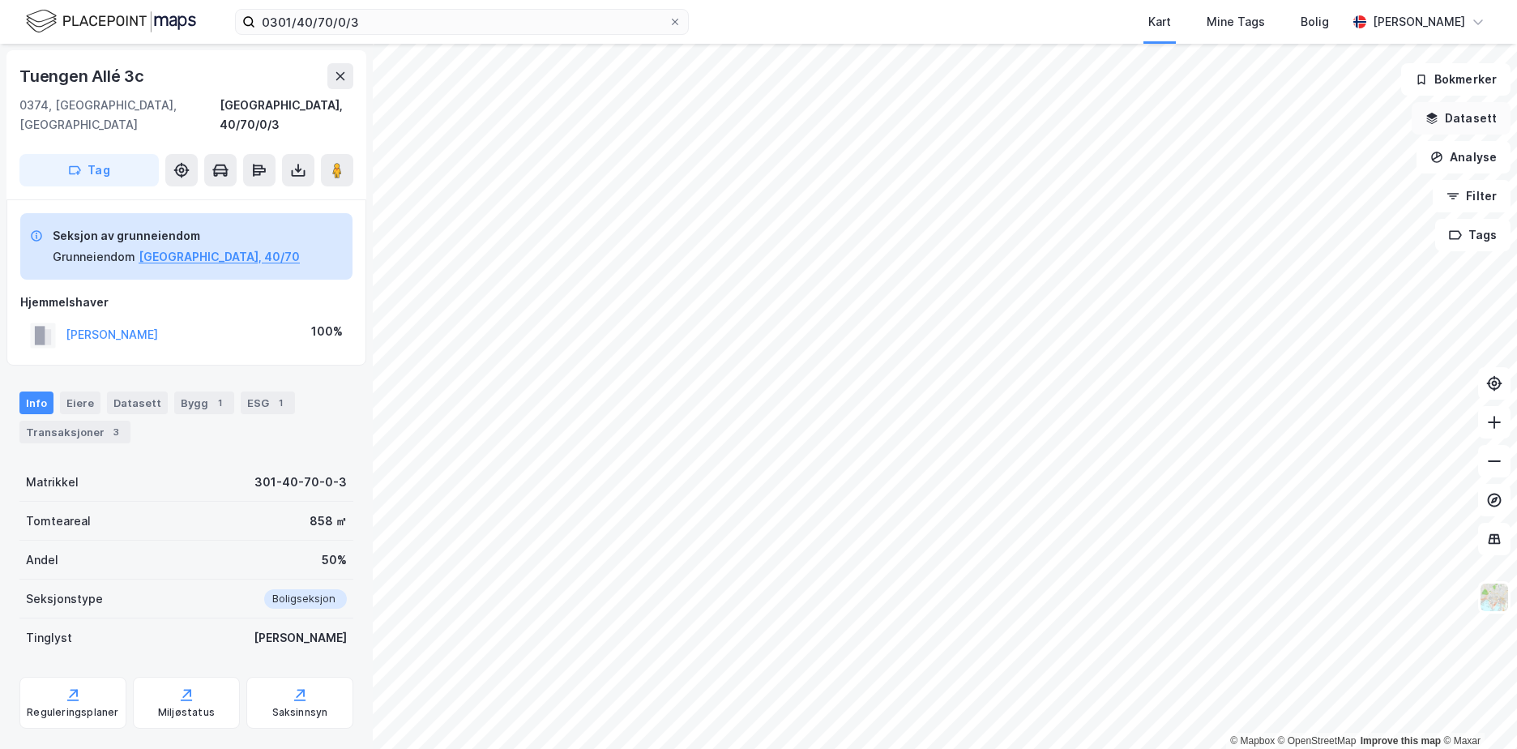
click at [1477, 126] on button "Datasett" at bounding box center [1461, 118] width 99 height 32
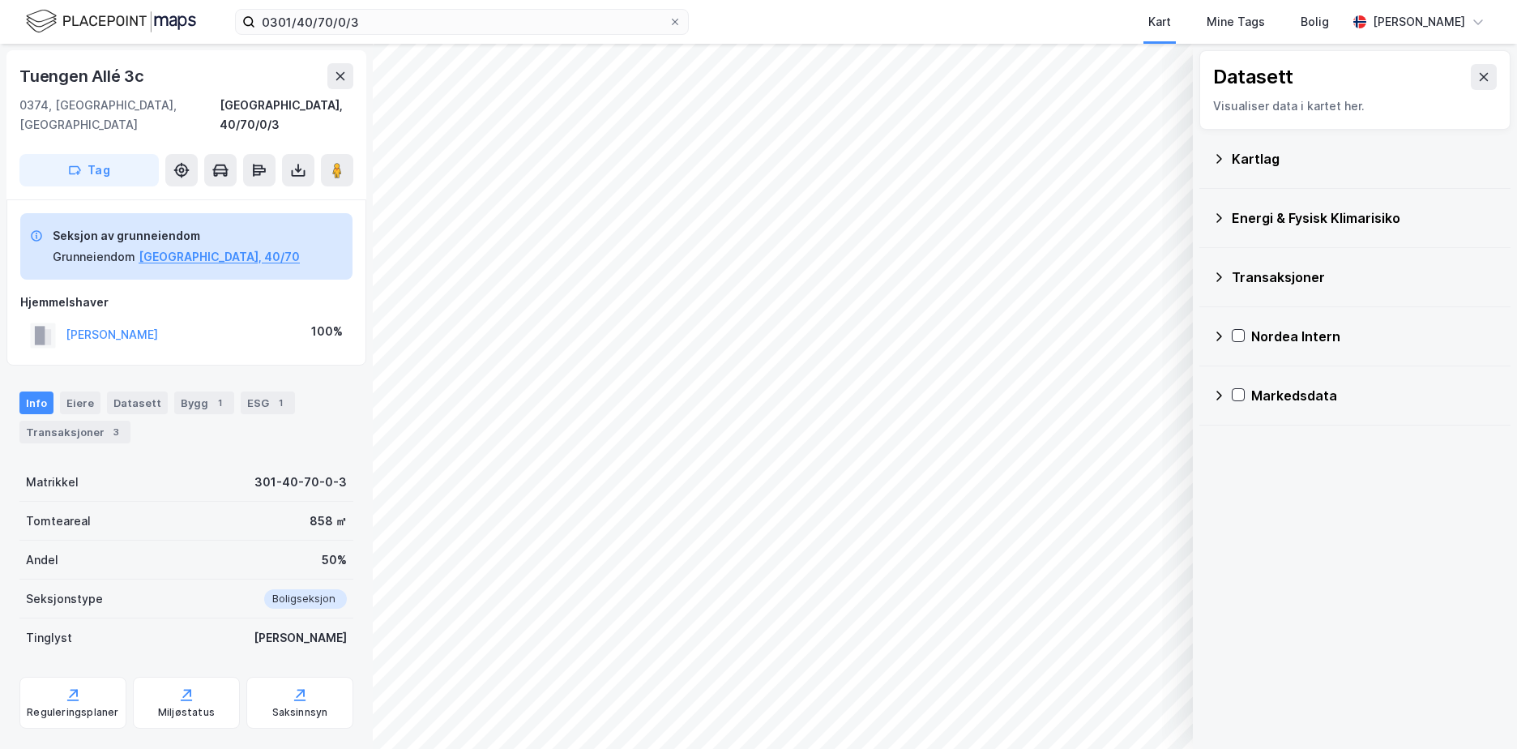
click at [1214, 157] on icon at bounding box center [1218, 158] width 13 height 13
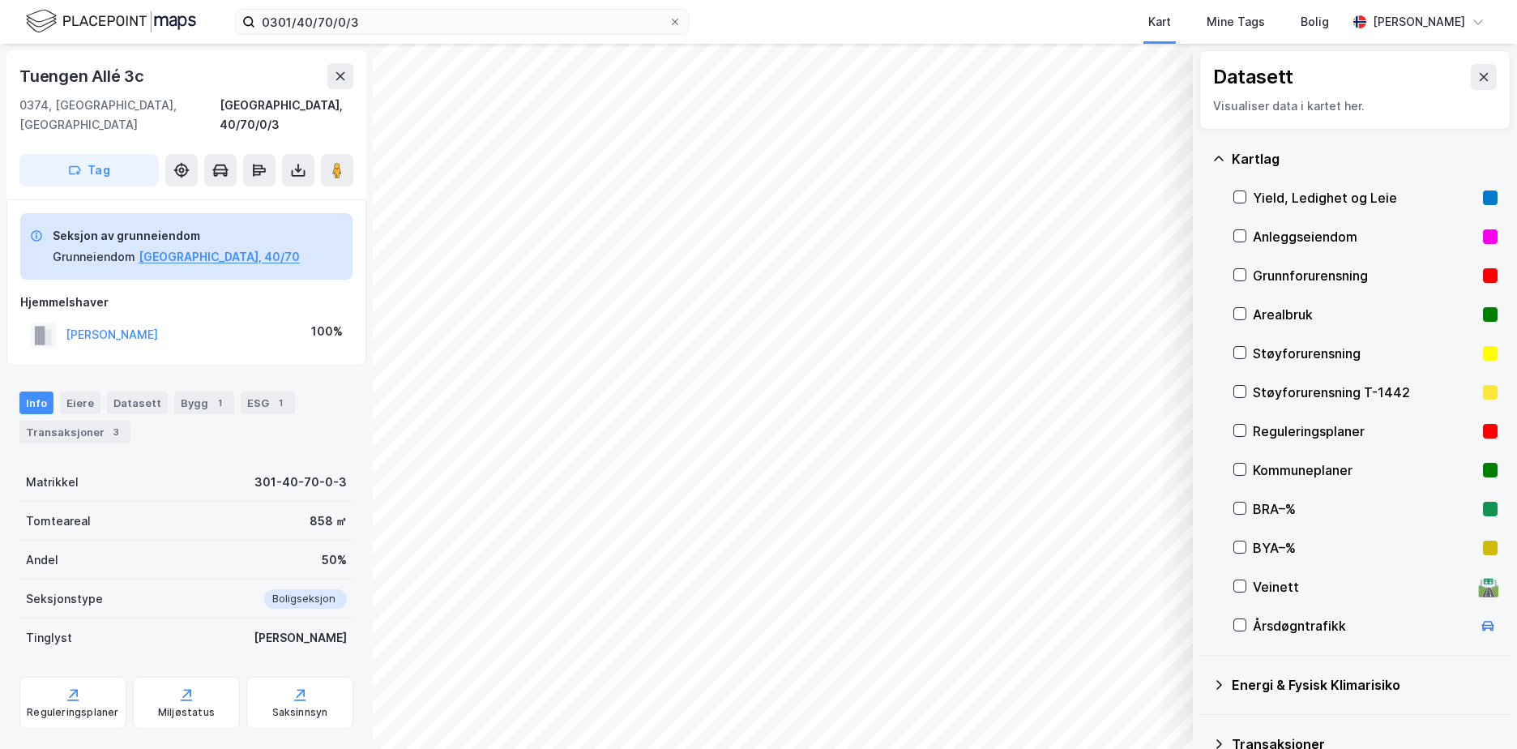
click at [1314, 278] on div "Grunnforurensning" at bounding box center [1365, 275] width 224 height 19
click at [1220, 159] on icon at bounding box center [1218, 158] width 13 height 13
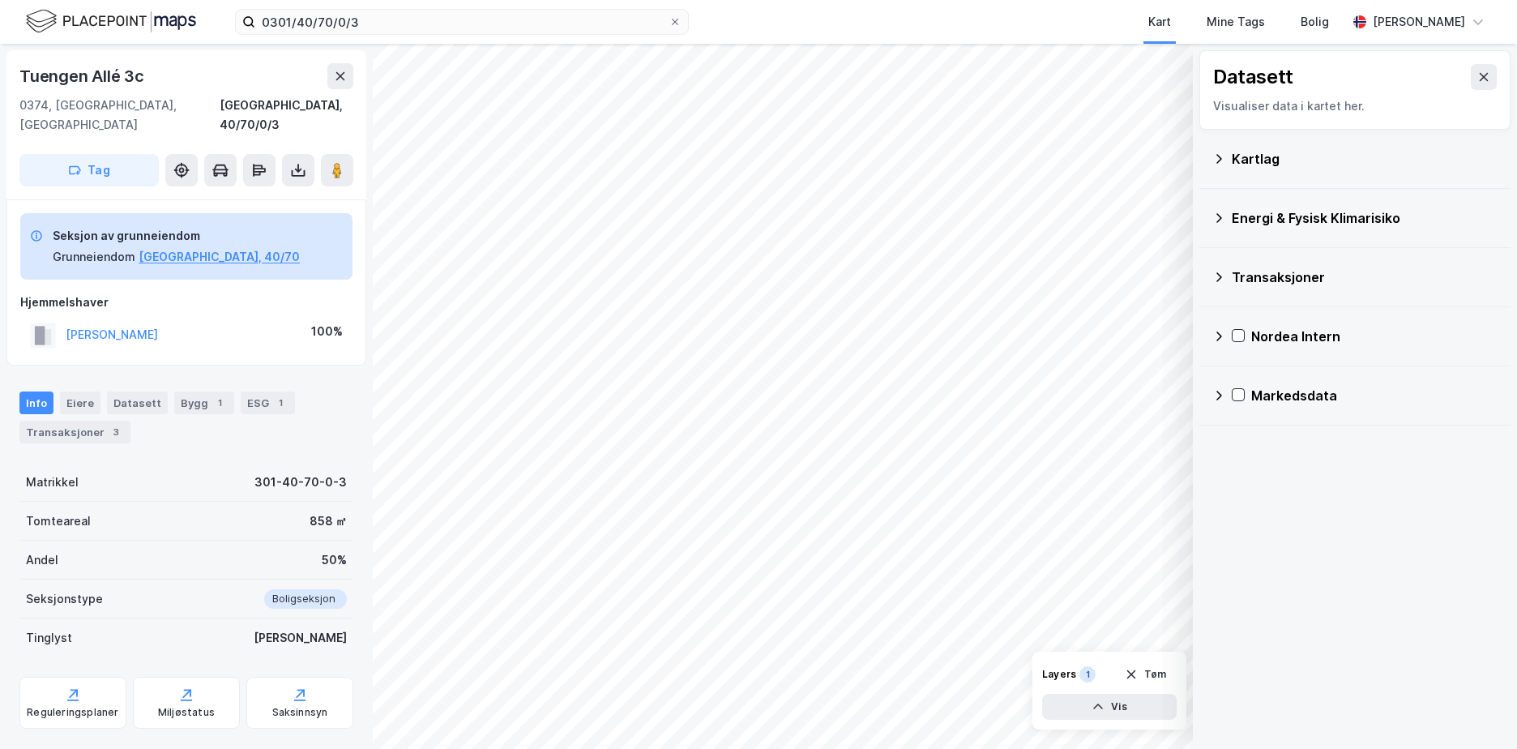
click at [1221, 215] on icon at bounding box center [1218, 218] width 13 height 13
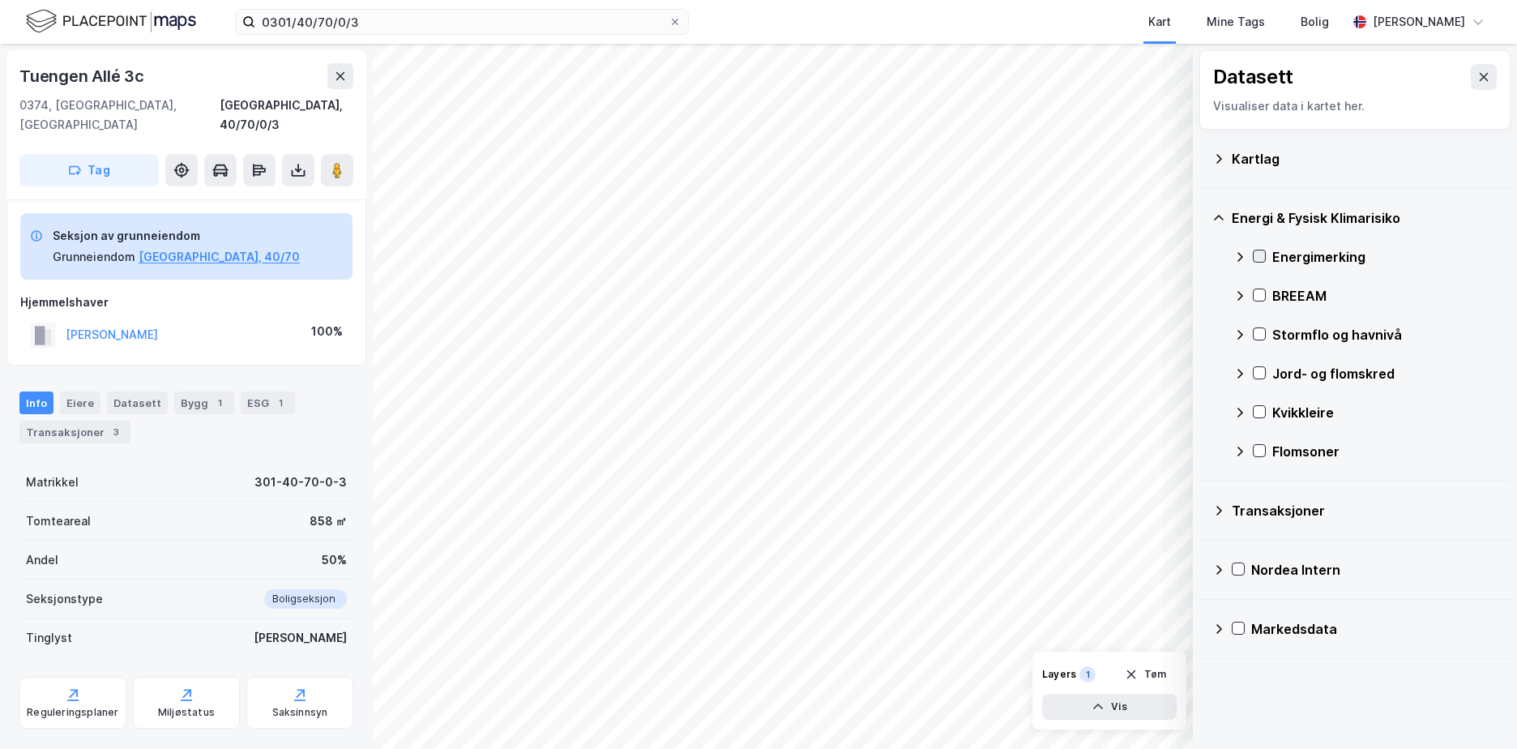
click at [1257, 257] on icon at bounding box center [1259, 257] width 9 height 6
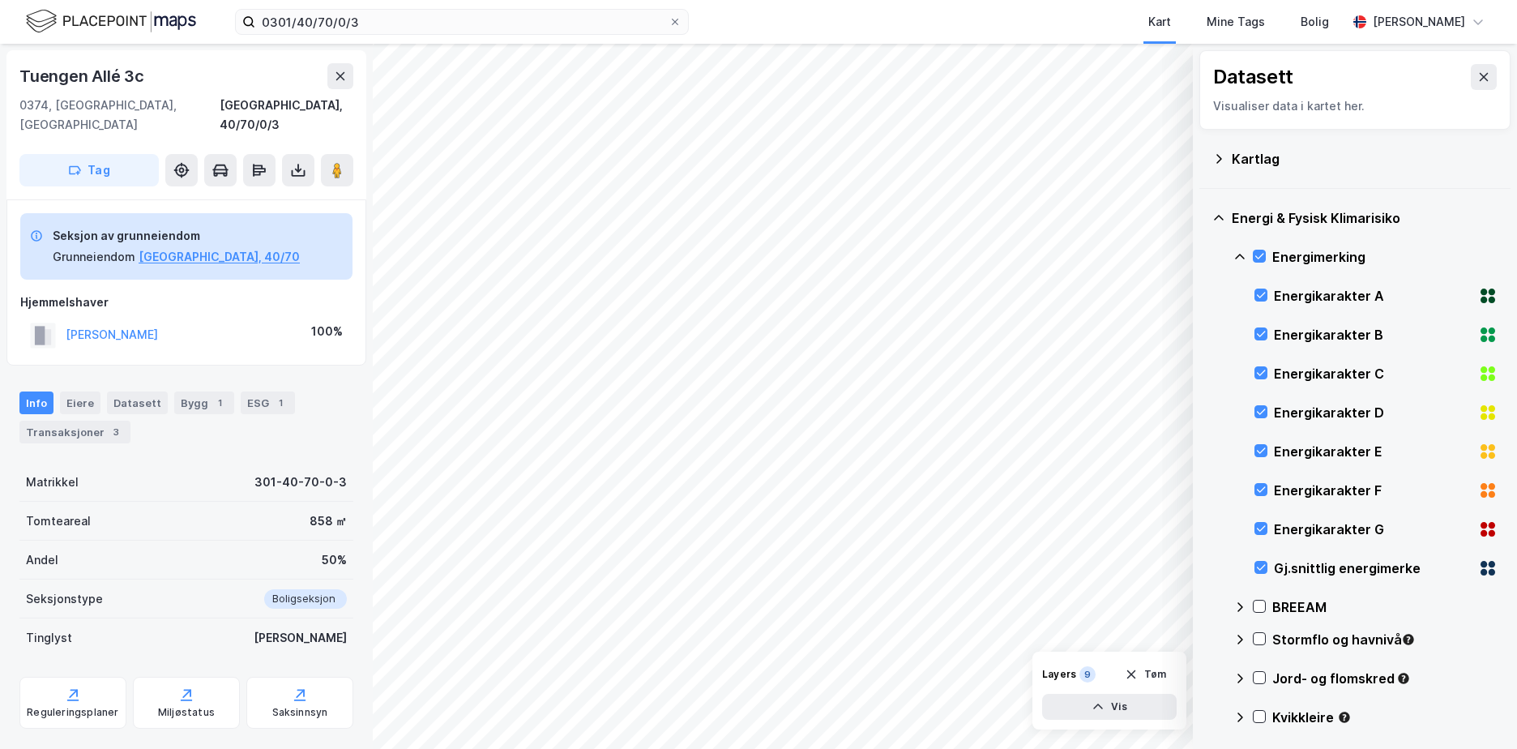
click at [1241, 254] on icon at bounding box center [1239, 256] width 13 height 13
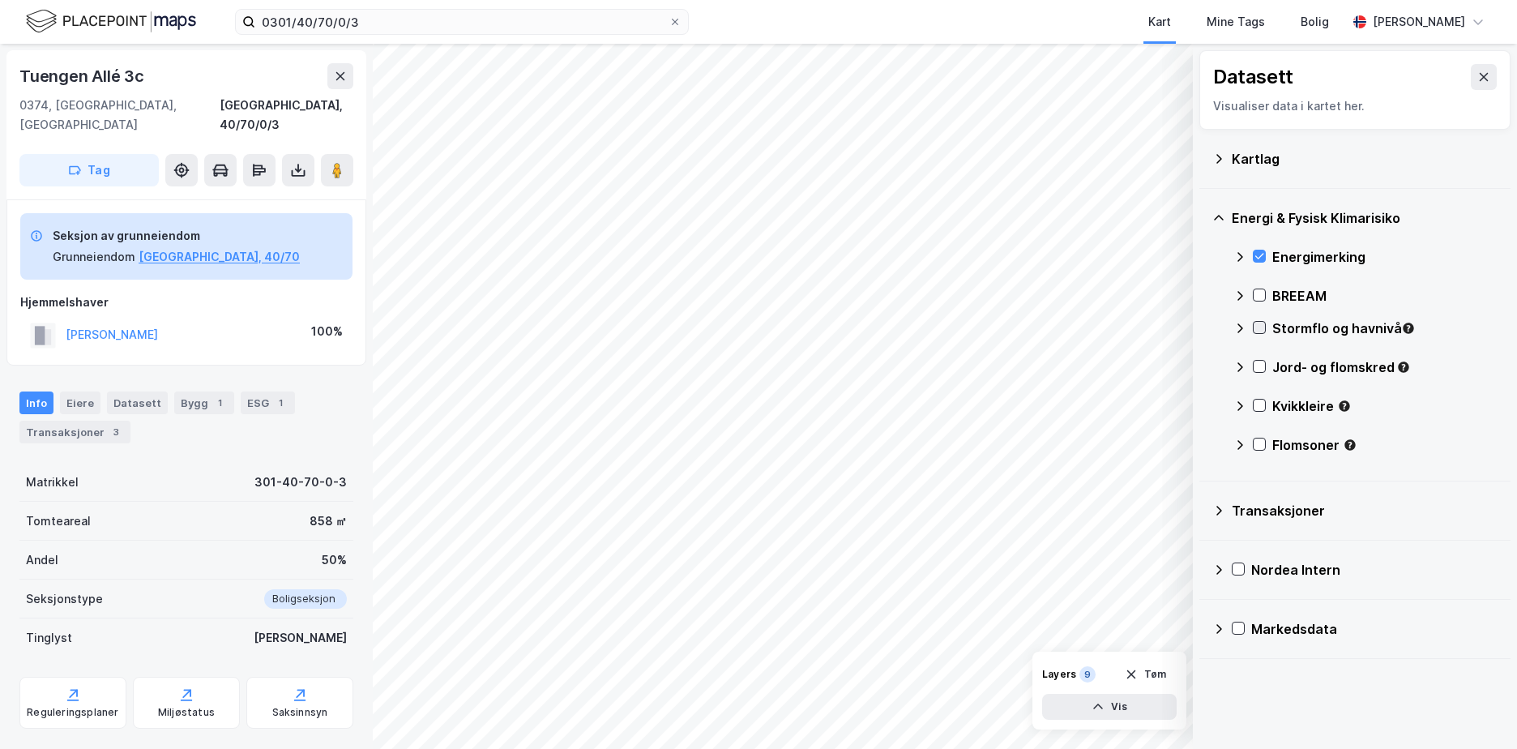
click at [1259, 327] on icon at bounding box center [1259, 327] width 11 height 11
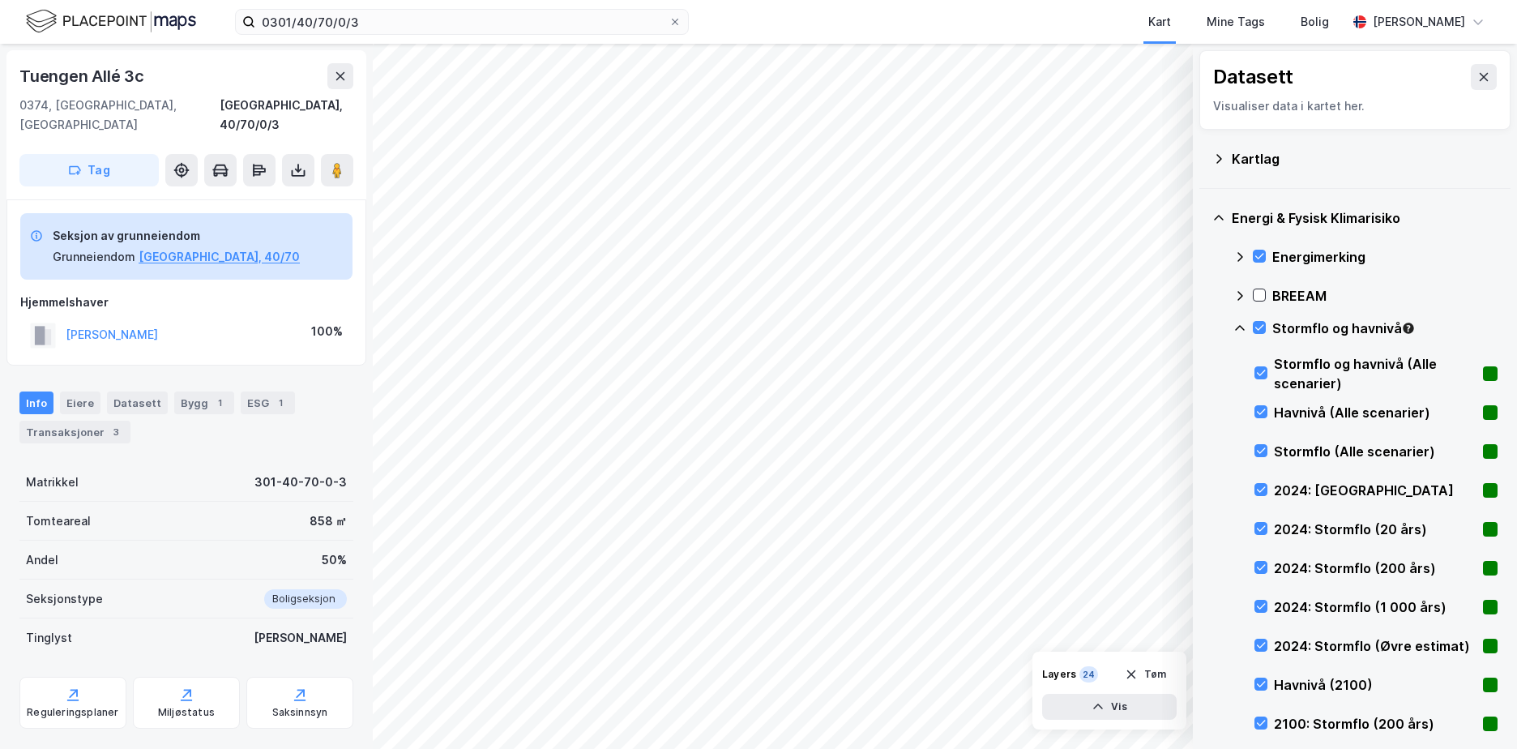
click at [1241, 324] on icon at bounding box center [1239, 328] width 13 height 13
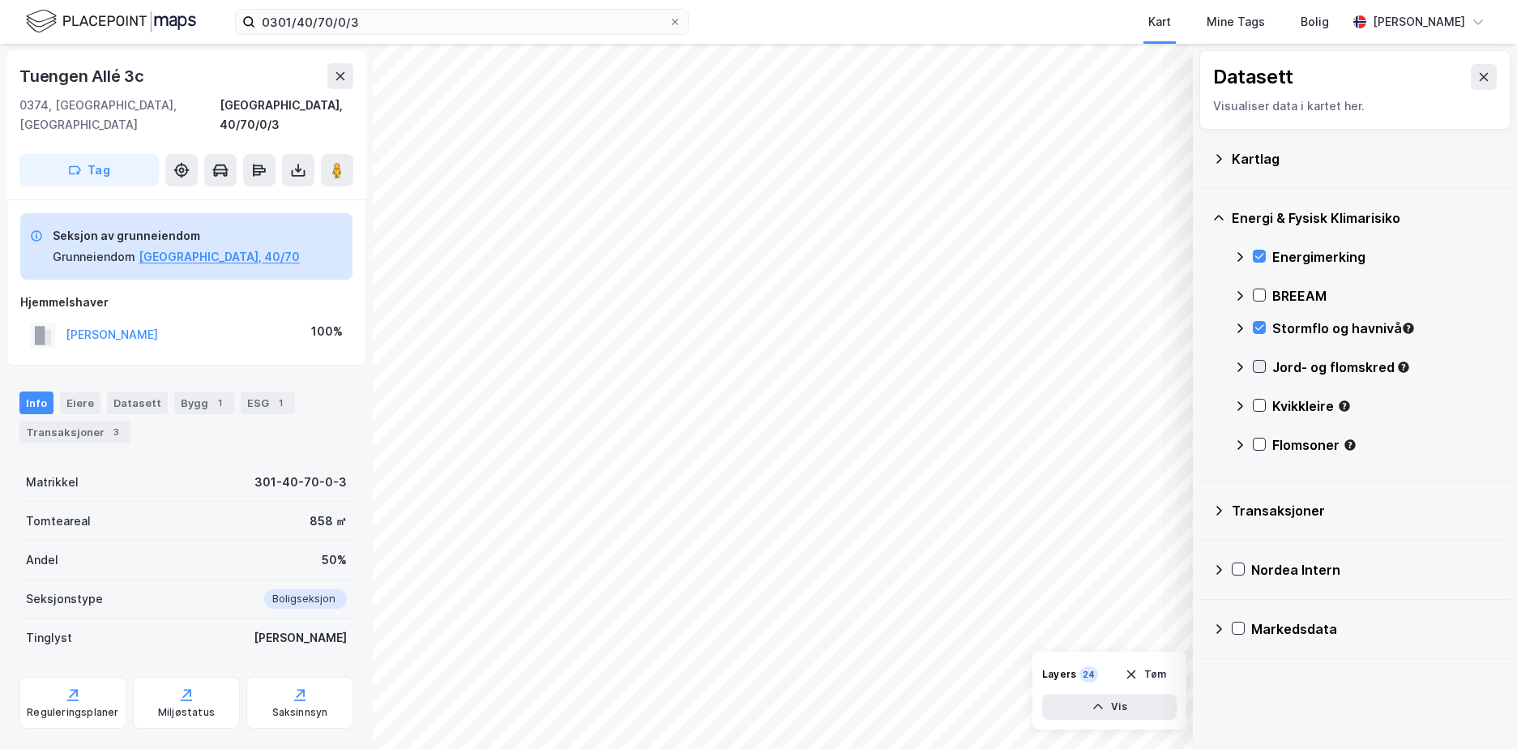
click at [1259, 369] on icon at bounding box center [1259, 367] width 9 height 6
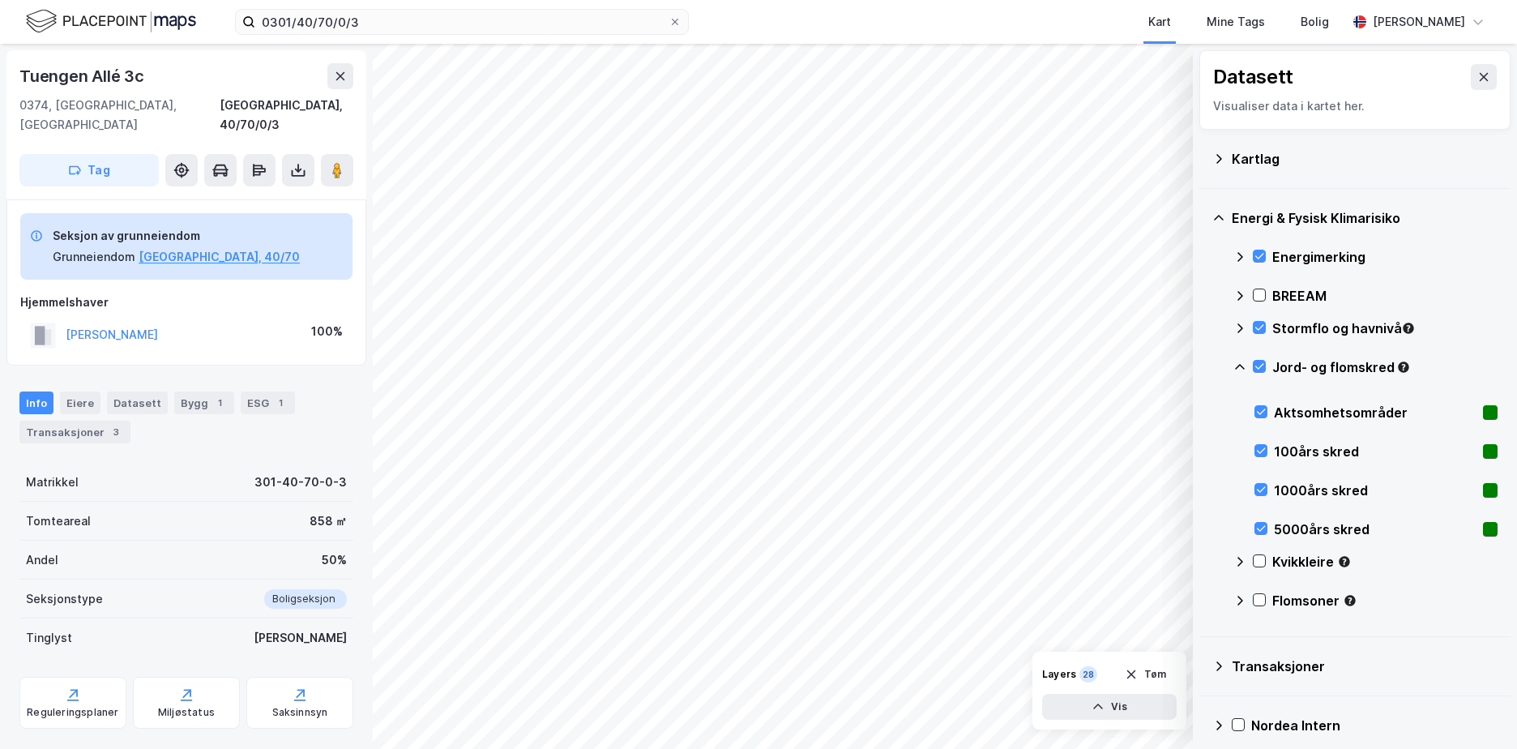
click at [1241, 367] on icon at bounding box center [1239, 367] width 13 height 13
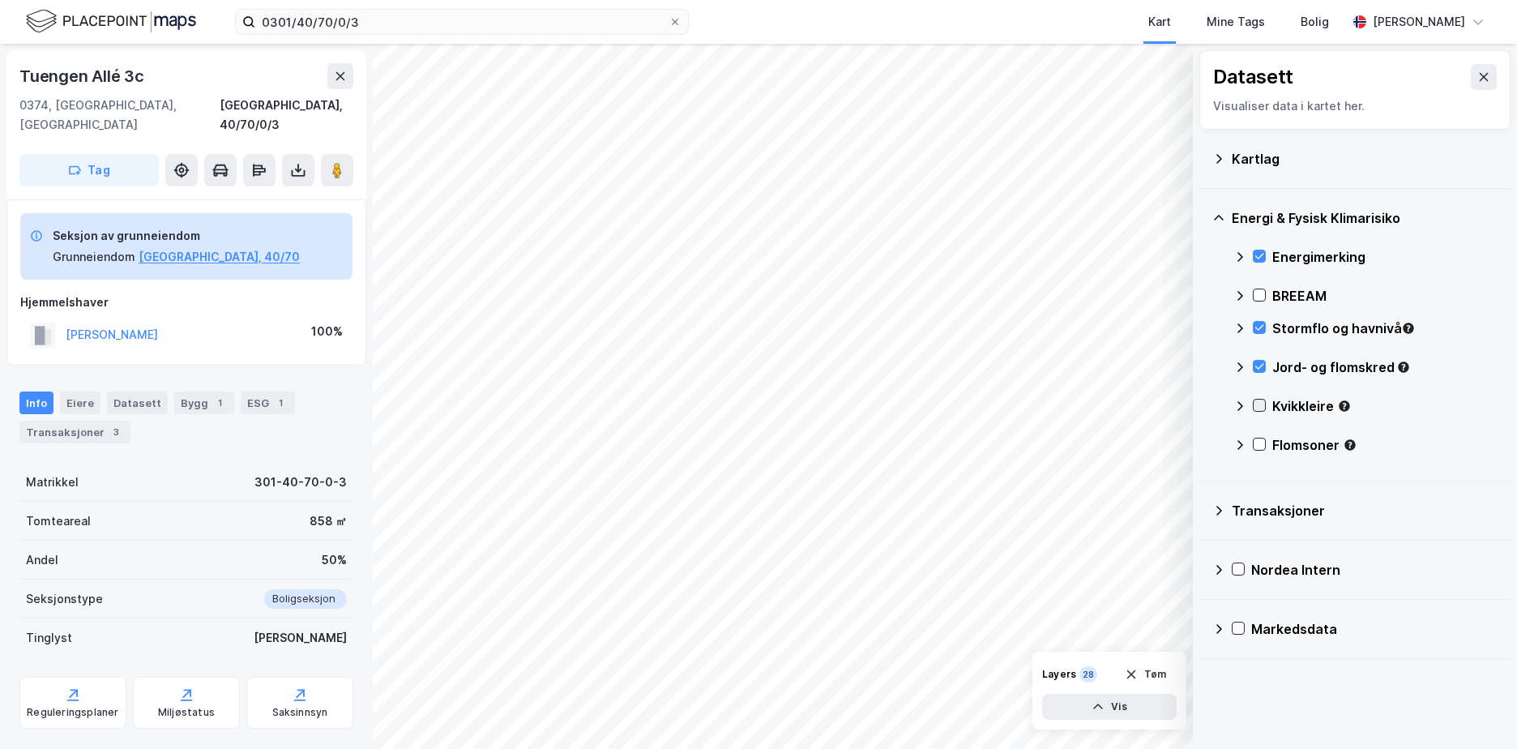
click at [1256, 406] on icon at bounding box center [1259, 406] width 9 height 6
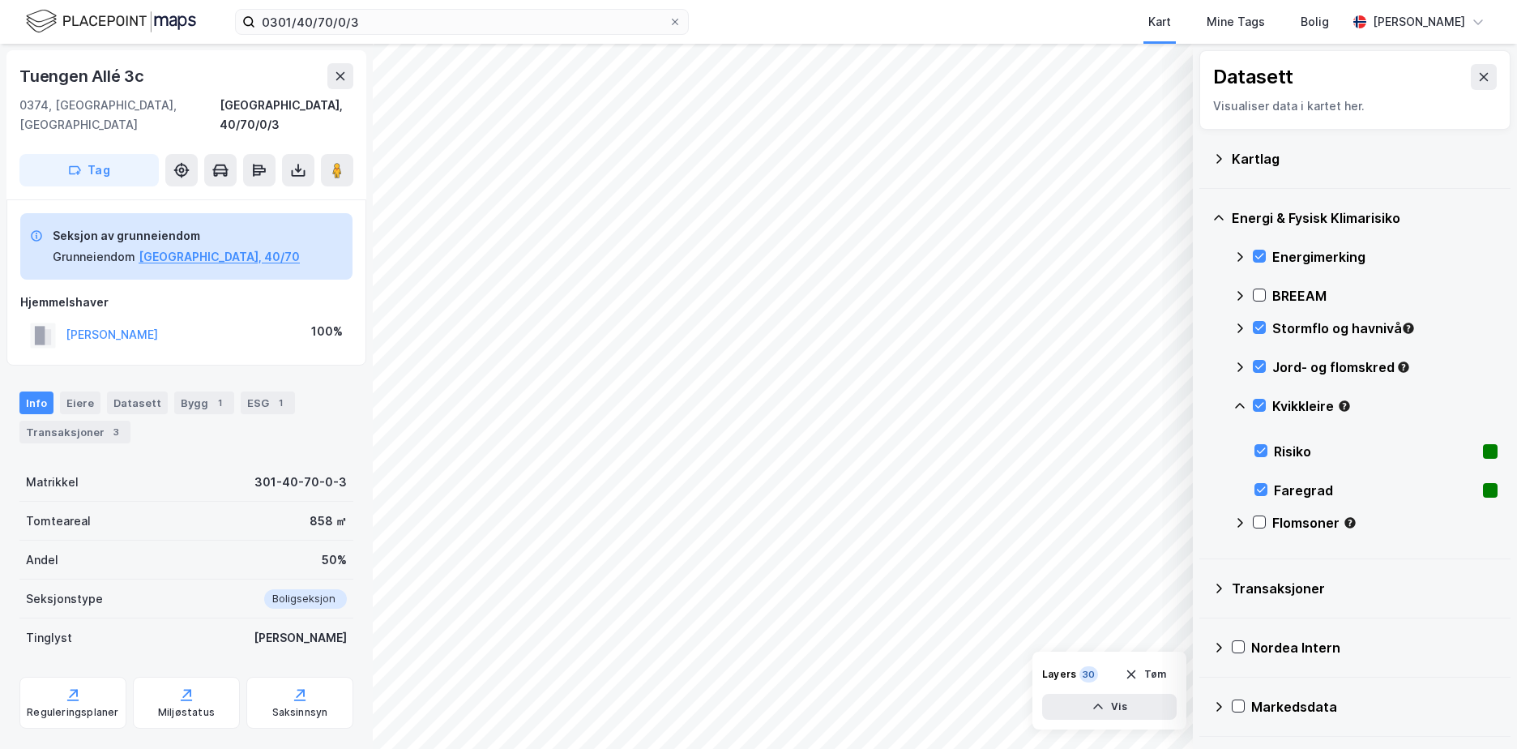
click at [1240, 403] on icon at bounding box center [1239, 406] width 13 height 13
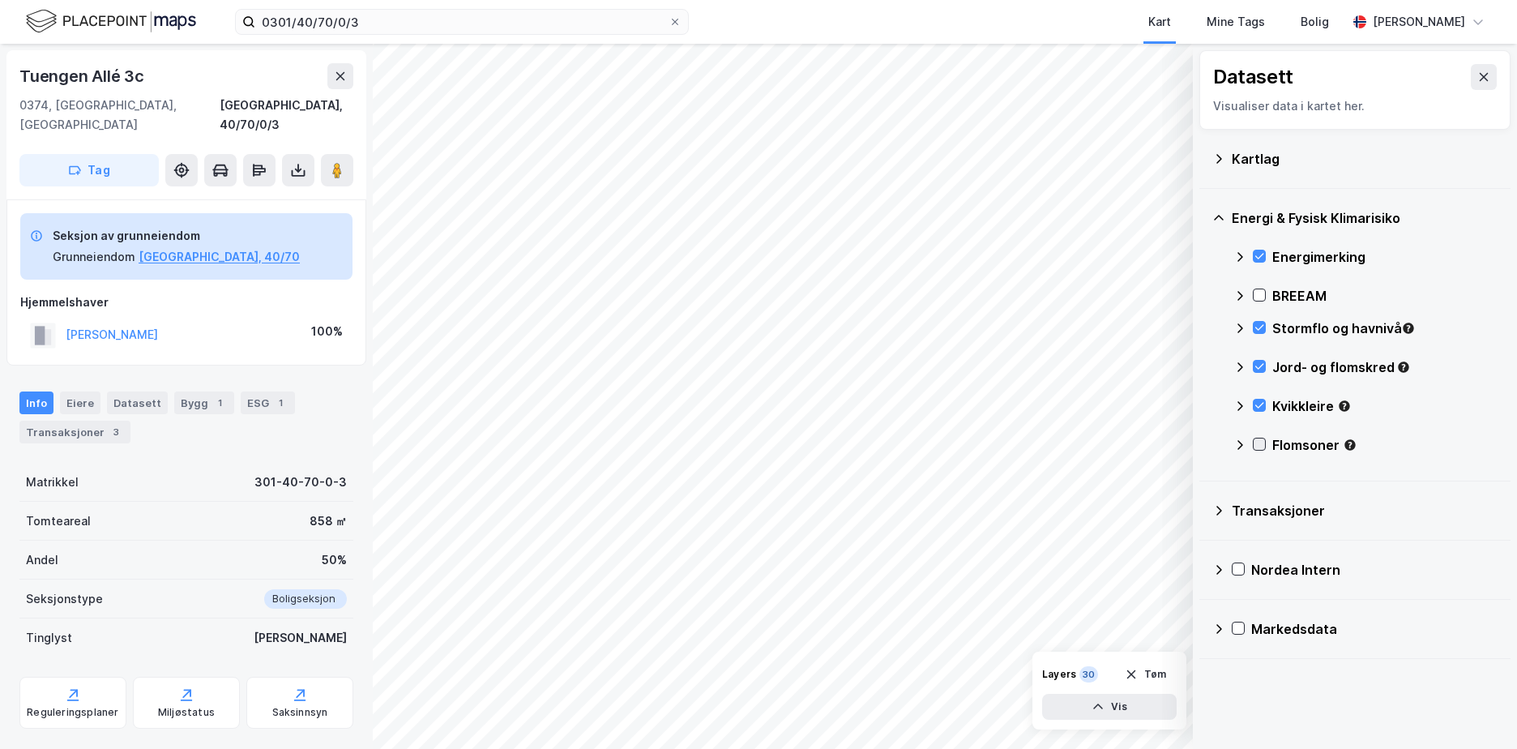
click at [1258, 446] on icon at bounding box center [1259, 445] width 9 height 6
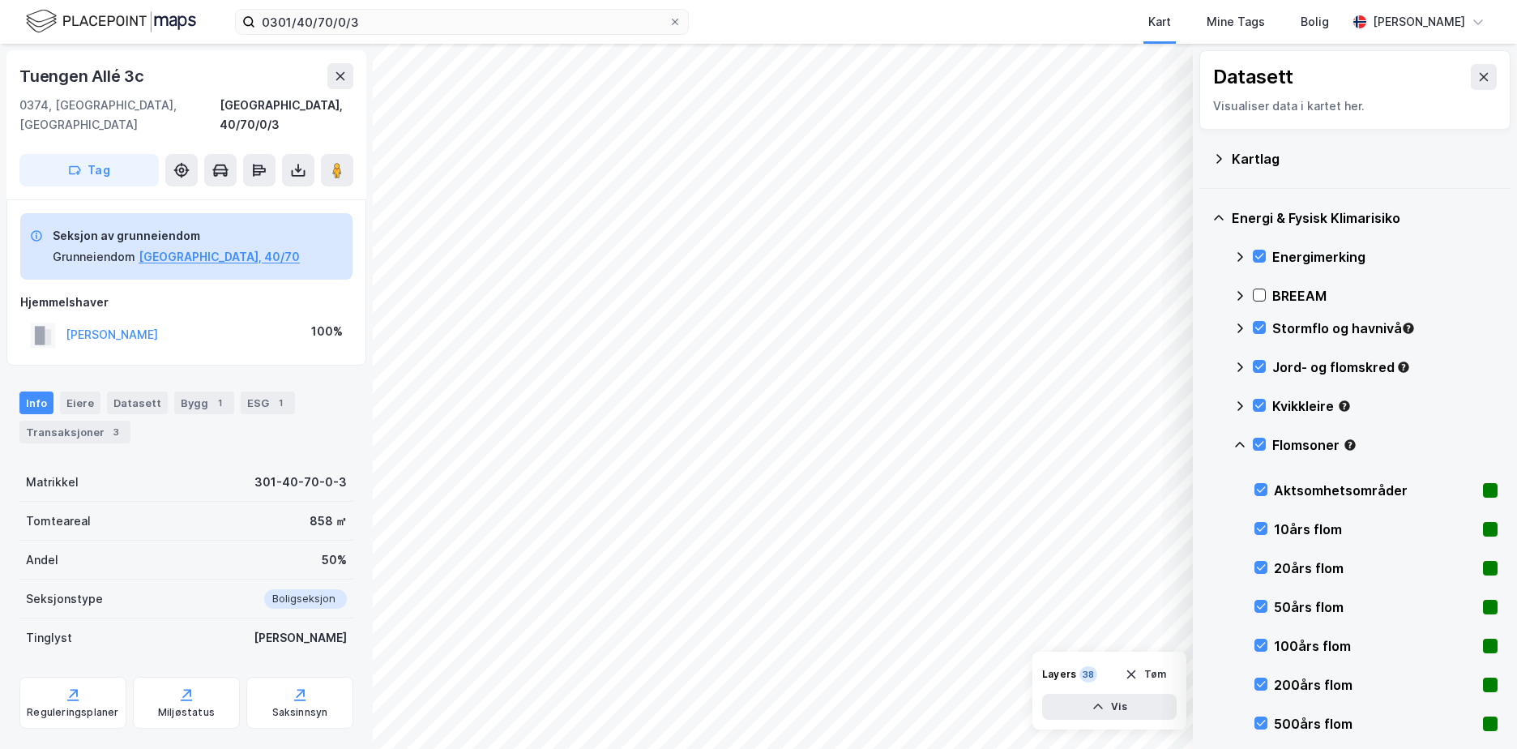
click at [1238, 444] on icon at bounding box center [1240, 445] width 10 height 6
